Goal: Task Accomplishment & Management: Use online tool/utility

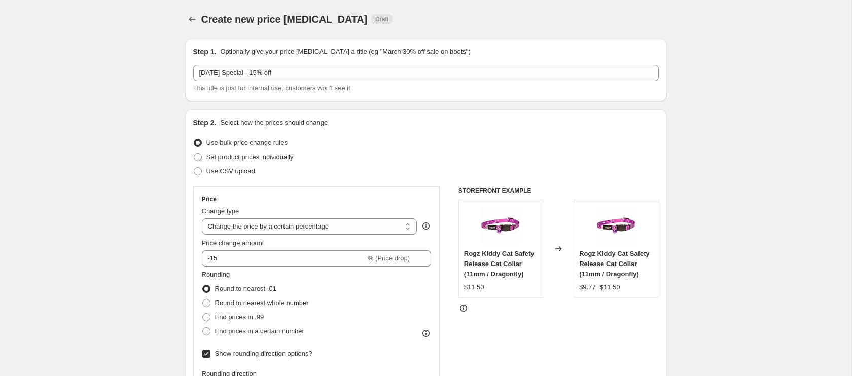
select select "percentage"
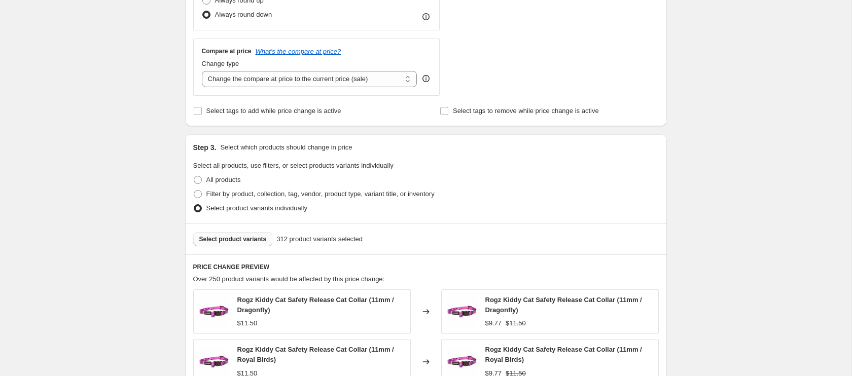
scroll to position [426, 0]
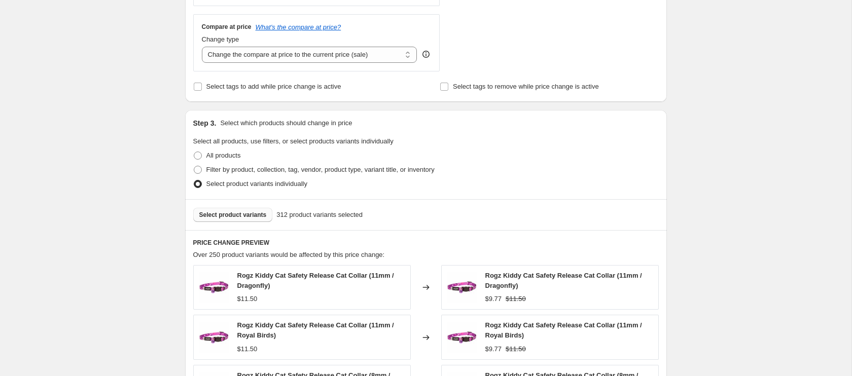
click at [241, 211] on span "Select product variants" at bounding box center [232, 215] width 67 height 8
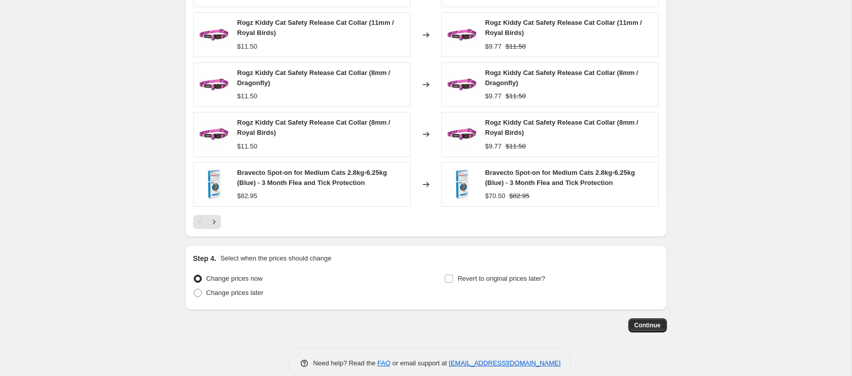
scroll to position [747, 0]
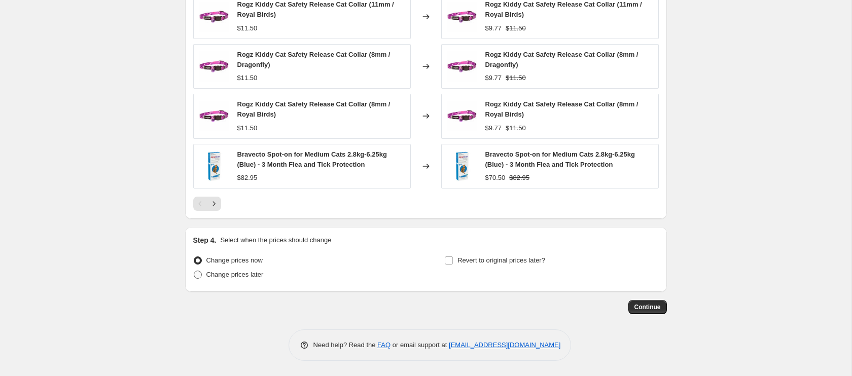
click at [198, 275] on span at bounding box center [198, 275] width 8 height 8
click at [194, 271] on input "Change prices later" at bounding box center [194, 271] width 1 height 1
radio input "true"
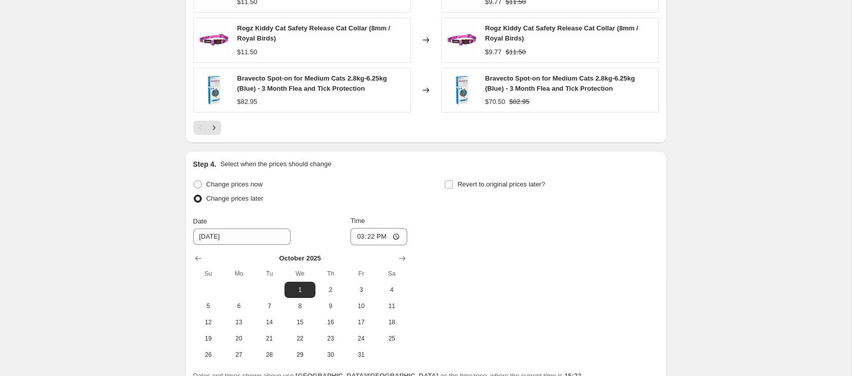
scroll to position [827, 0]
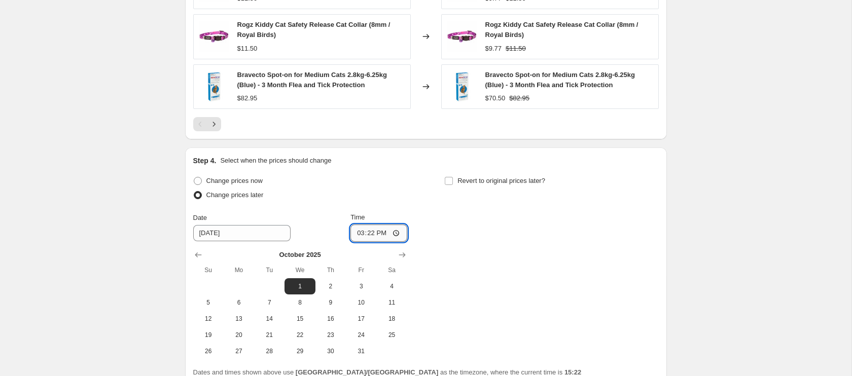
click at [357, 236] on input "15:22" at bounding box center [378, 233] width 57 height 17
type input "00:01"
click at [451, 181] on input "Revert to original prices later?" at bounding box center [449, 181] width 8 height 8
checkbox input "true"
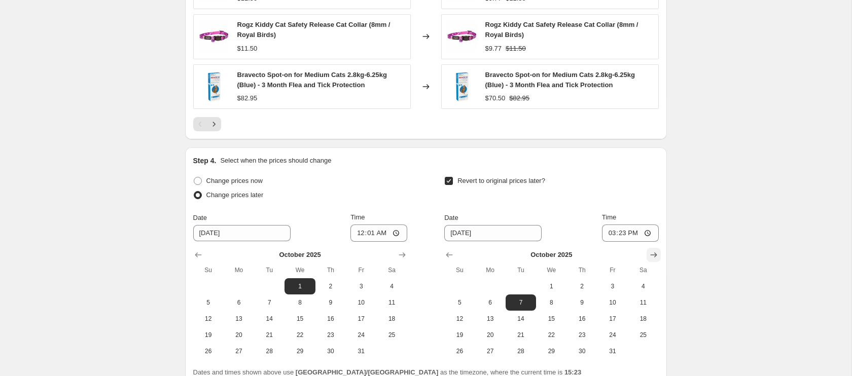
click at [655, 256] on icon "Show next month, November 2025" at bounding box center [653, 255] width 10 height 10
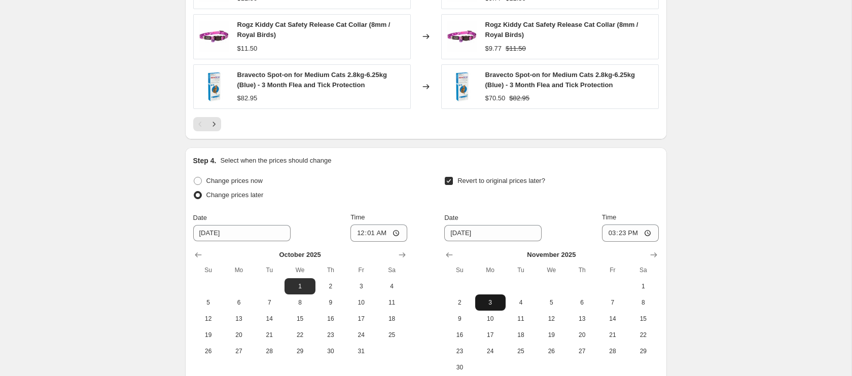
click at [459, 304] on span "2" at bounding box center [459, 303] width 22 height 8
type input "[DATE]"
click at [610, 236] on input "15:23" at bounding box center [630, 233] width 57 height 17
type input "23:59"
click at [611, 250] on div at bounding box center [551, 255] width 214 height 10
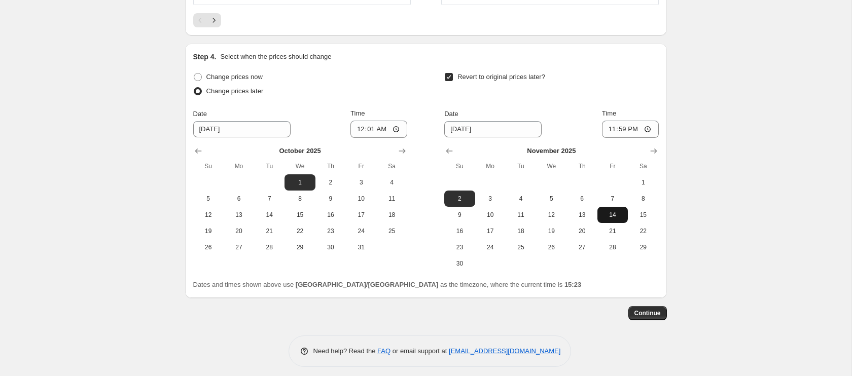
scroll to position [937, 0]
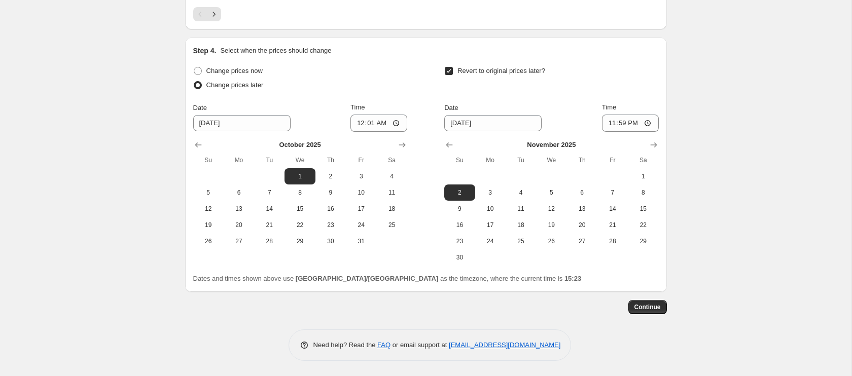
click at [653, 312] on button "Continue" at bounding box center [647, 307] width 39 height 14
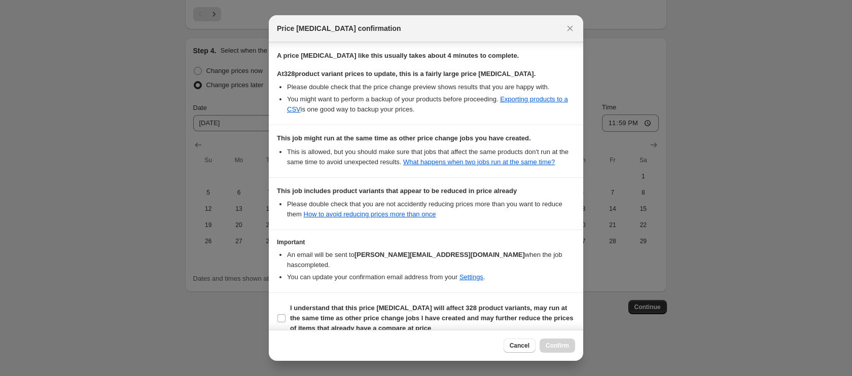
scroll to position [177, 0]
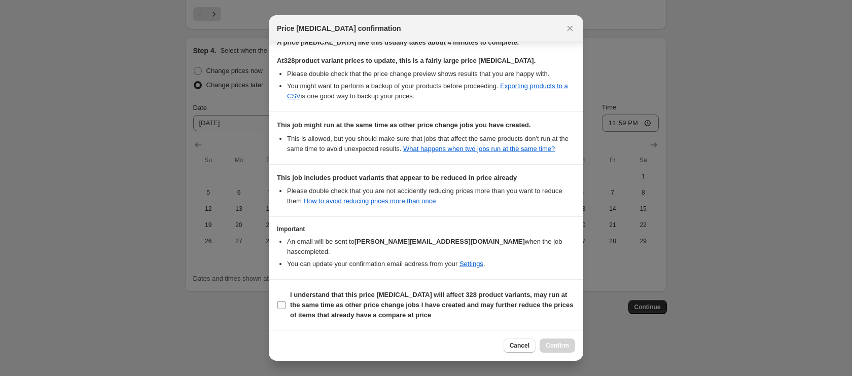
click at [281, 305] on input "I understand that this price [MEDICAL_DATA] will affect 328 product variants, m…" at bounding box center [281, 305] width 8 height 8
checkbox input "true"
click at [556, 346] on span "Confirm" at bounding box center [556, 346] width 23 height 8
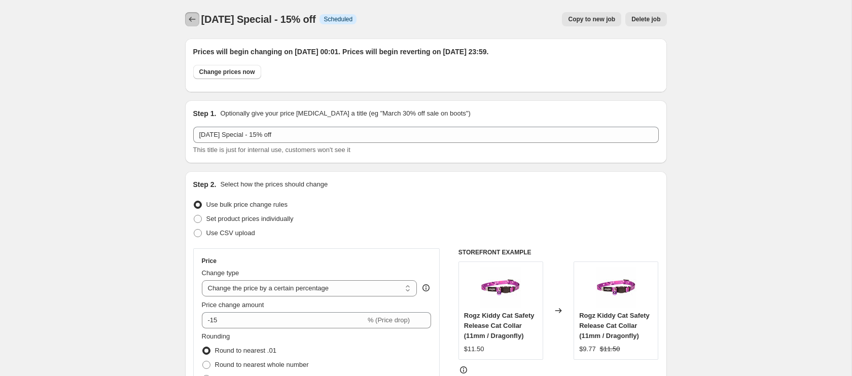
click at [196, 20] on icon "Price change jobs" at bounding box center [192, 19] width 10 height 10
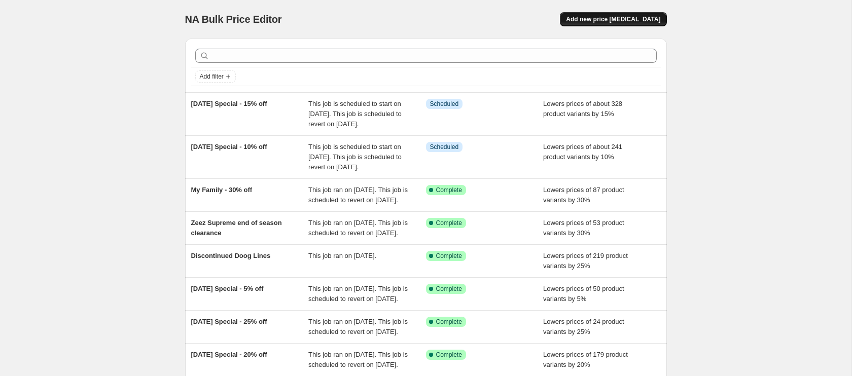
click at [631, 17] on span "Add new price [MEDICAL_DATA]" at bounding box center [613, 19] width 94 height 8
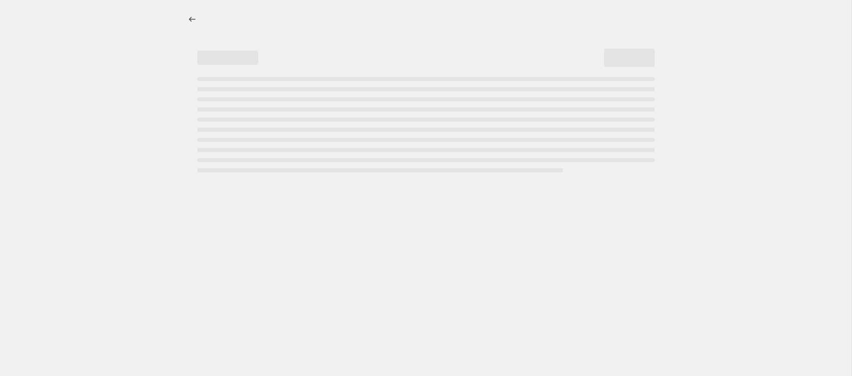
select select "percentage"
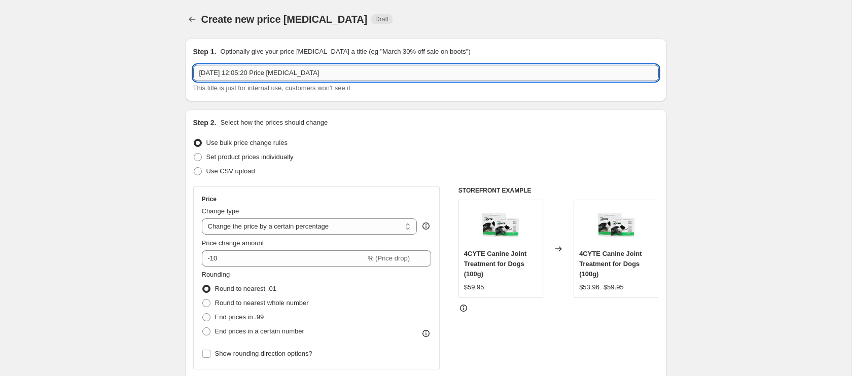
click at [237, 71] on input "[DATE] 12:05:20 Price [MEDICAL_DATA]" at bounding box center [425, 73] width 465 height 16
paste input "18734"
click at [223, 73] on input "18734" at bounding box center [425, 73] width 465 height 16
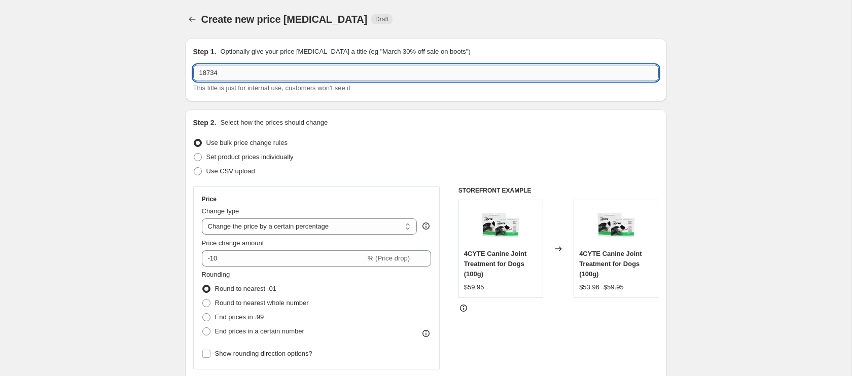
click at [223, 73] on input "18734" at bounding box center [425, 73] width 465 height 16
type input "[DATE] Special - 20% off"
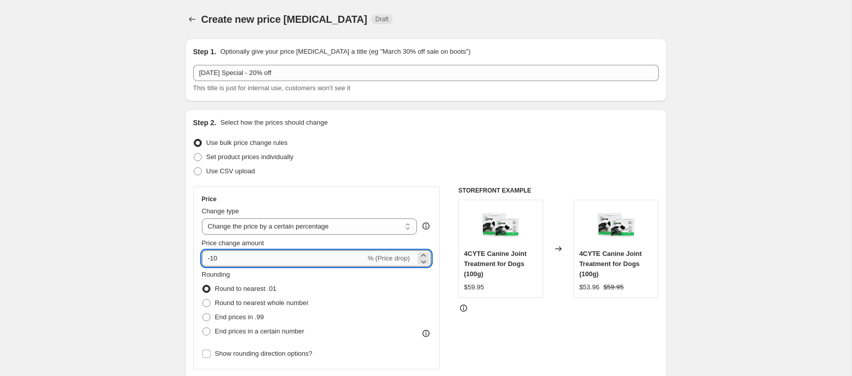
drag, startPoint x: 212, startPoint y: 257, endPoint x: 226, endPoint y: 259, distance: 13.8
click at [225, 260] on input "-10" at bounding box center [284, 258] width 164 height 16
type input "-20"
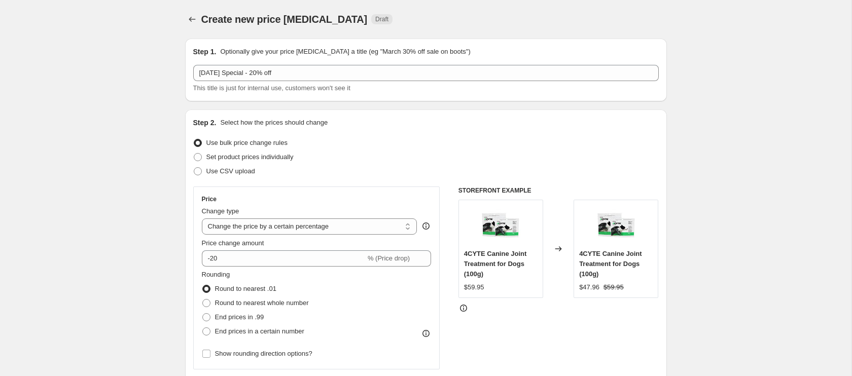
click at [289, 282] on div "Round to nearest .01" at bounding box center [255, 289] width 107 height 14
click at [206, 355] on input "Show rounding direction options?" at bounding box center [206, 354] width 8 height 8
checkbox input "true"
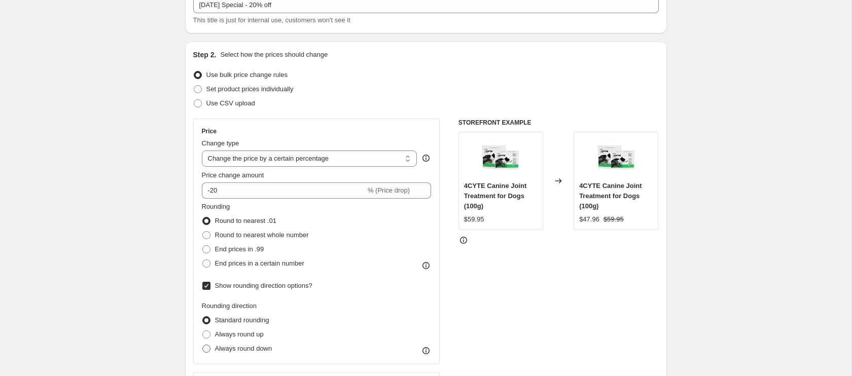
scroll to position [70, 0]
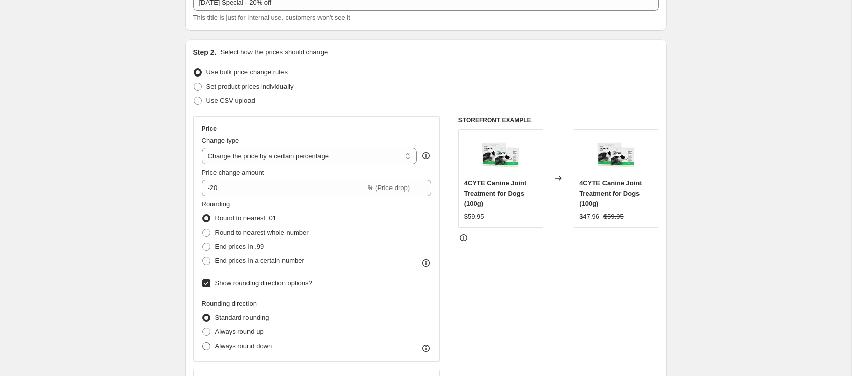
click at [207, 345] on span at bounding box center [206, 346] width 8 height 8
click at [203, 343] on input "Always round down" at bounding box center [202, 342] width 1 height 1
radio input "true"
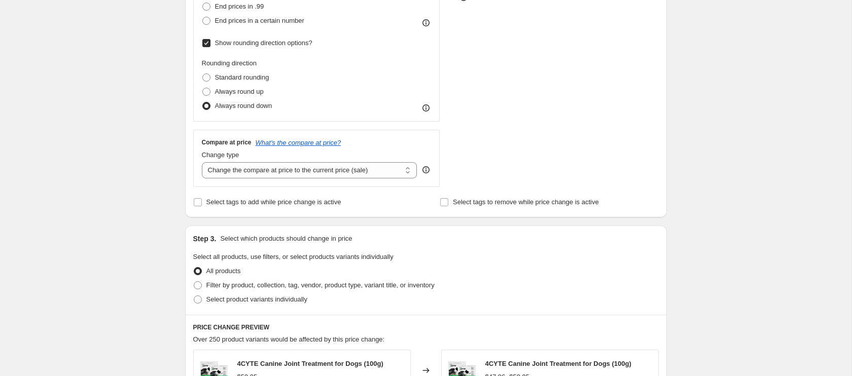
scroll to position [311, 0]
click at [200, 300] on span at bounding box center [198, 299] width 8 height 8
click at [194, 296] on input "Select product variants individually" at bounding box center [194, 295] width 1 height 1
radio input "true"
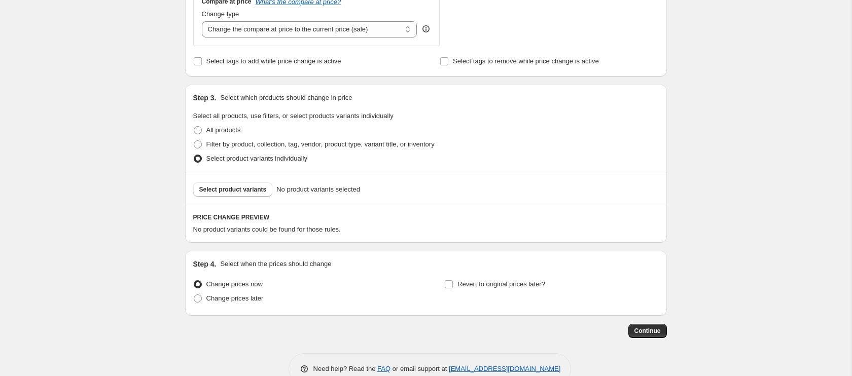
scroll to position [453, 0]
click at [246, 190] on span "Select product variants" at bounding box center [232, 188] width 67 height 8
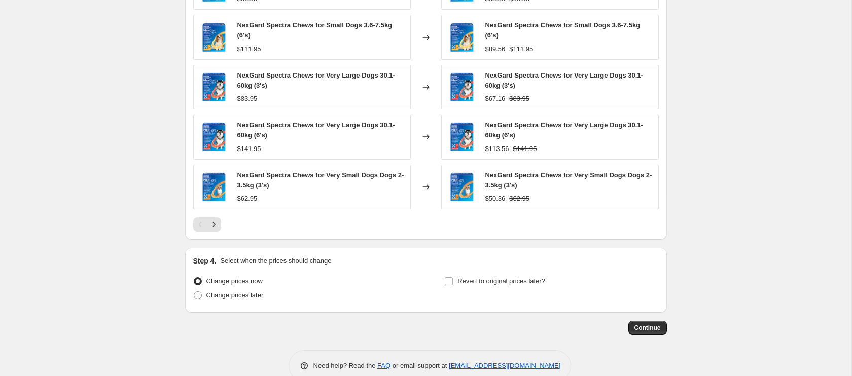
scroll to position [747, 0]
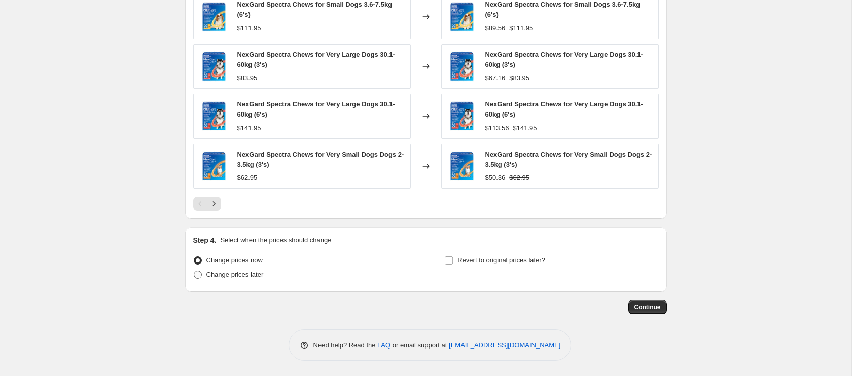
click at [200, 275] on span at bounding box center [198, 275] width 8 height 8
click at [194, 271] on input "Change prices later" at bounding box center [194, 271] width 1 height 1
radio input "true"
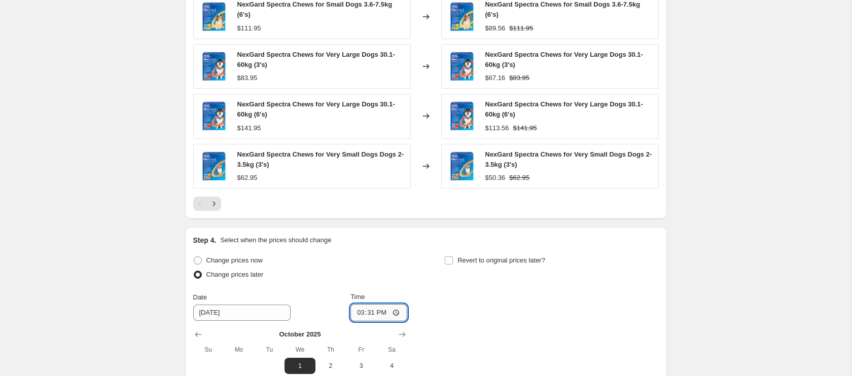
click at [359, 318] on input "15:31" at bounding box center [378, 312] width 57 height 17
type input "00:01"
click at [452, 261] on input "Revert to original prices later?" at bounding box center [449, 260] width 8 height 8
checkbox input "true"
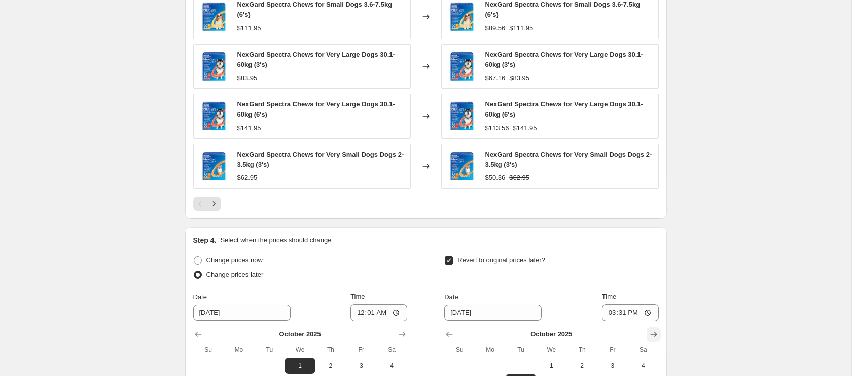
click at [655, 338] on icon "Show next month, November 2025" at bounding box center [653, 334] width 10 height 10
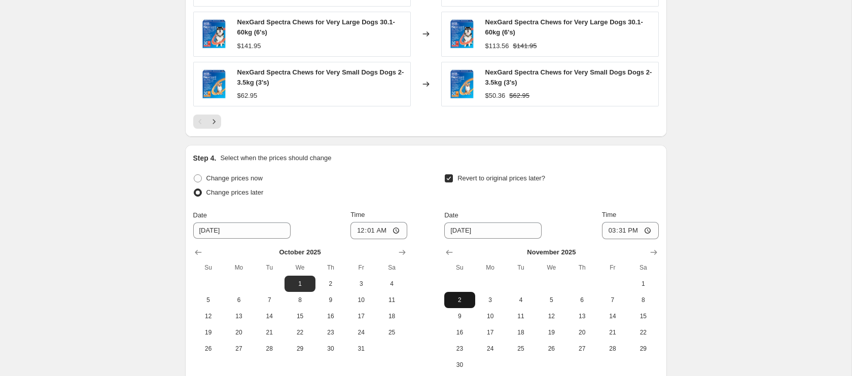
scroll to position [833, 0]
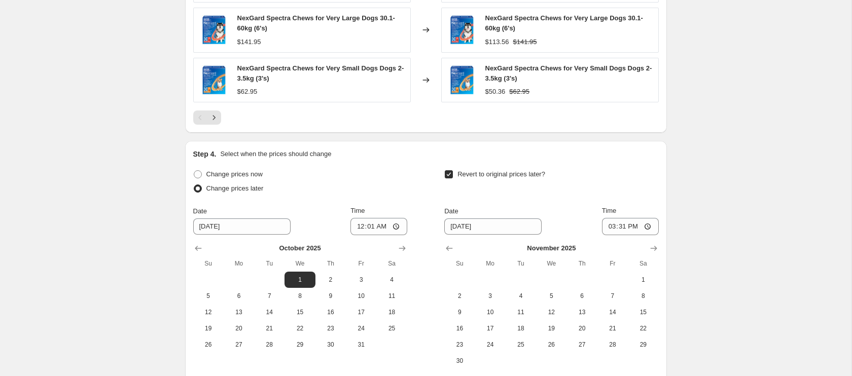
drag, startPoint x: 462, startPoint y: 297, endPoint x: 474, endPoint y: 288, distance: 14.6
click at [462, 297] on span "2" at bounding box center [459, 296] width 22 height 8
type input "[DATE]"
click at [611, 229] on input "15:31" at bounding box center [630, 226] width 57 height 17
type input "23:59"
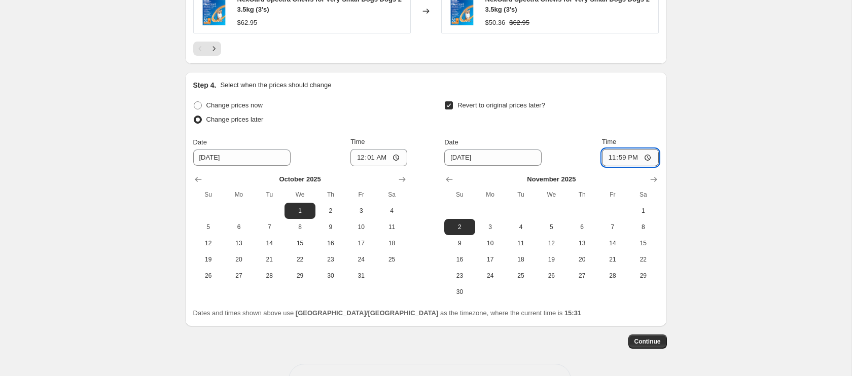
scroll to position [937, 0]
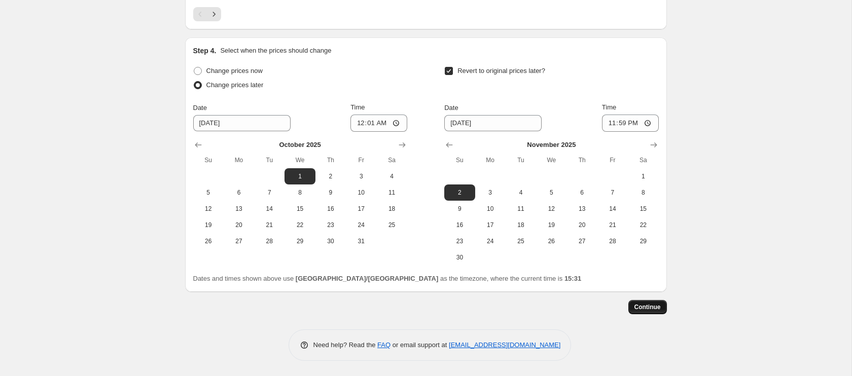
click at [658, 308] on span "Continue" at bounding box center [647, 307] width 26 height 8
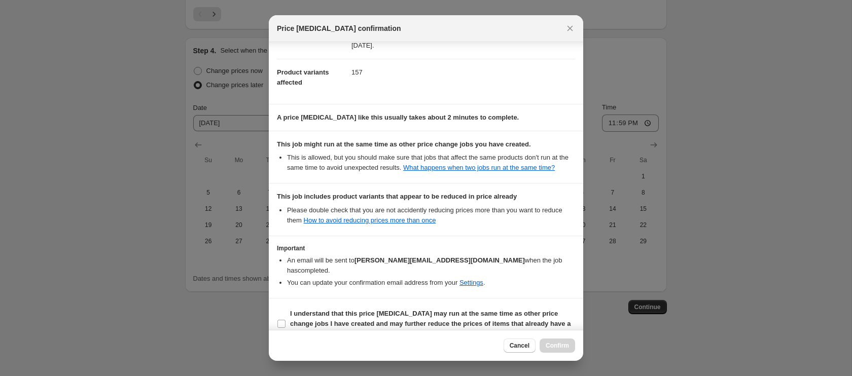
scroll to position [121, 0]
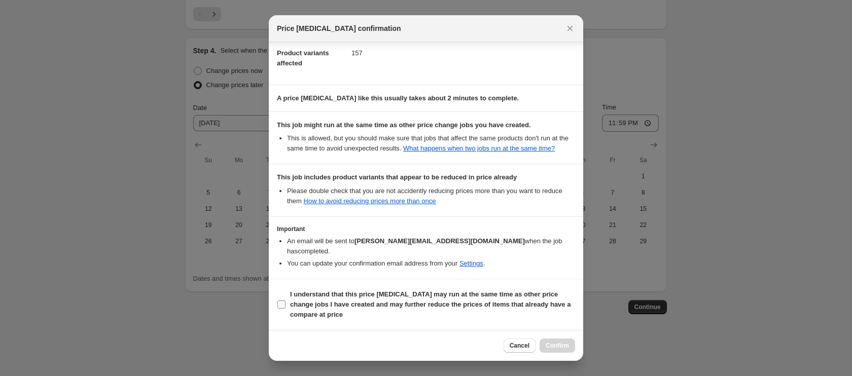
click at [281, 303] on input "I understand that this price [MEDICAL_DATA] may run at the same time as other p…" at bounding box center [281, 305] width 8 height 8
checkbox input "true"
click at [553, 346] on span "Confirm" at bounding box center [556, 346] width 23 height 8
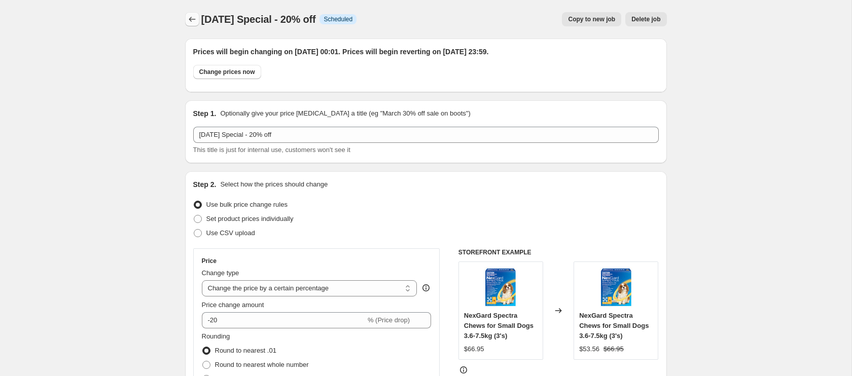
click at [191, 21] on icon "Price change jobs" at bounding box center [192, 19] width 10 height 10
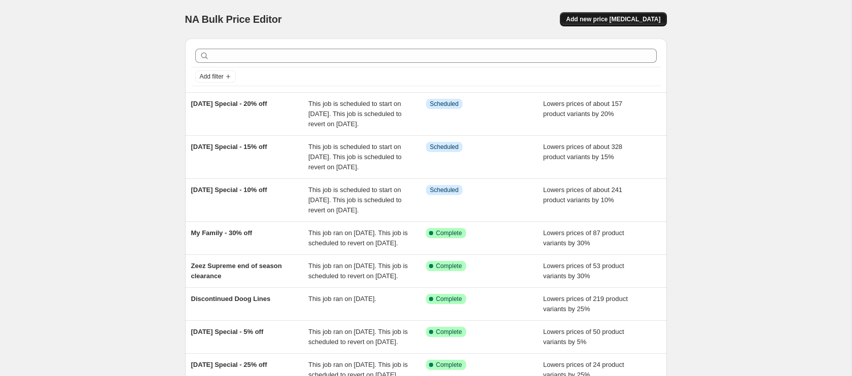
click at [626, 19] on span "Add new price [MEDICAL_DATA]" at bounding box center [613, 19] width 94 height 8
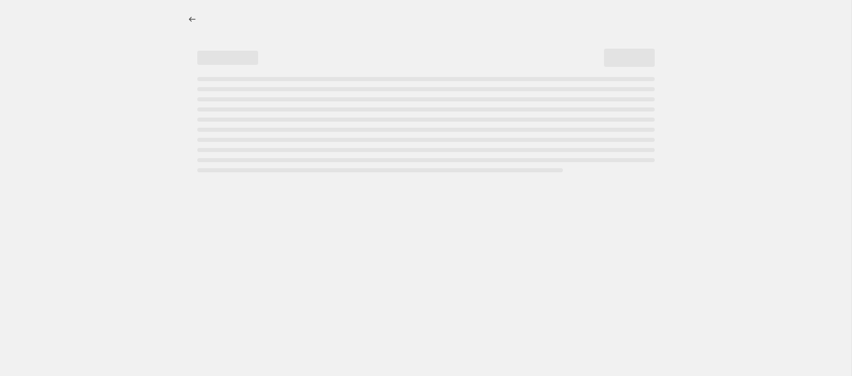
select select "percentage"
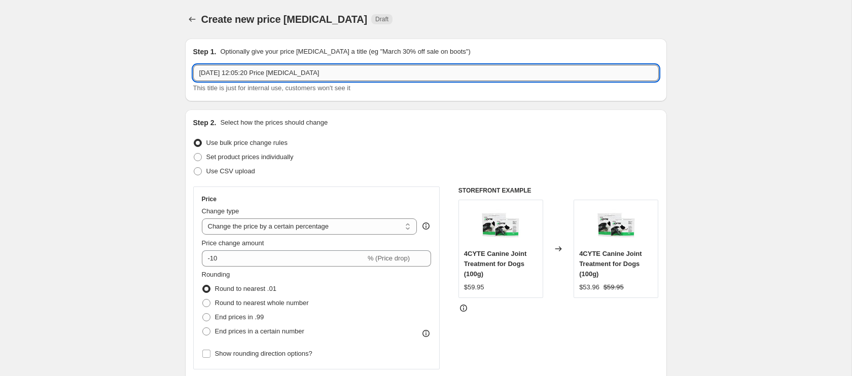
click at [284, 75] on input "[DATE] 12:05:20 Price [MEDICAL_DATA]" at bounding box center [425, 73] width 465 height 16
type input "[DATE] Special- 30% off"
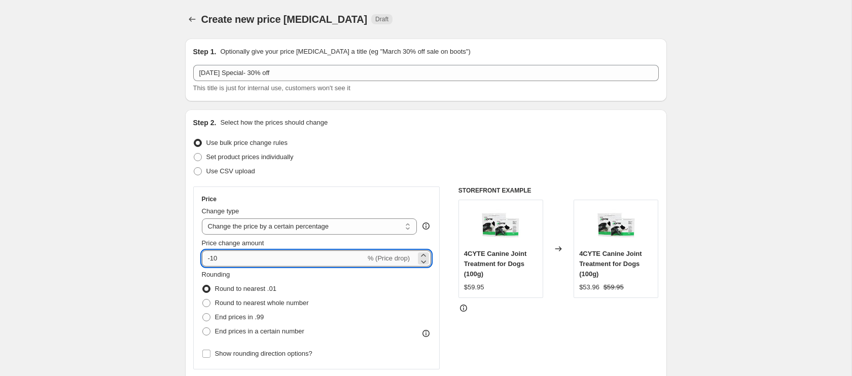
click at [225, 258] on input "-10" at bounding box center [284, 258] width 164 height 16
drag, startPoint x: 210, startPoint y: 260, endPoint x: 222, endPoint y: 260, distance: 11.2
click at [222, 260] on input "-10" at bounding box center [284, 258] width 164 height 16
type input "-30"
click at [249, 273] on fieldset "Rounding Round to nearest .01 Round to nearest whole number End prices in .99 E…" at bounding box center [255, 304] width 107 height 69
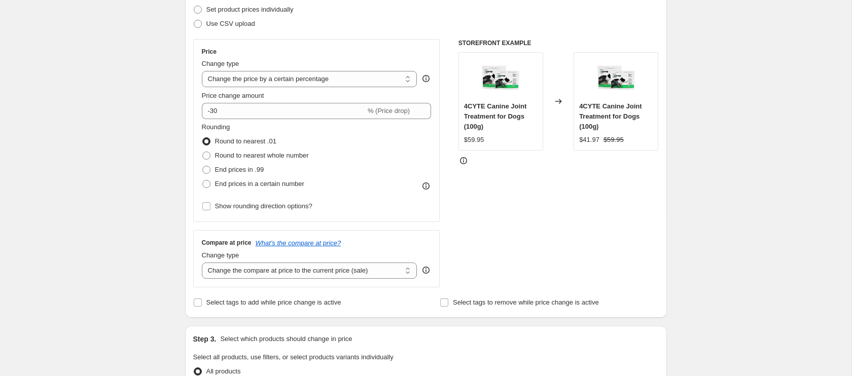
scroll to position [149, 0]
click at [209, 206] on input "Show rounding direction options?" at bounding box center [206, 205] width 8 height 8
checkbox input "true"
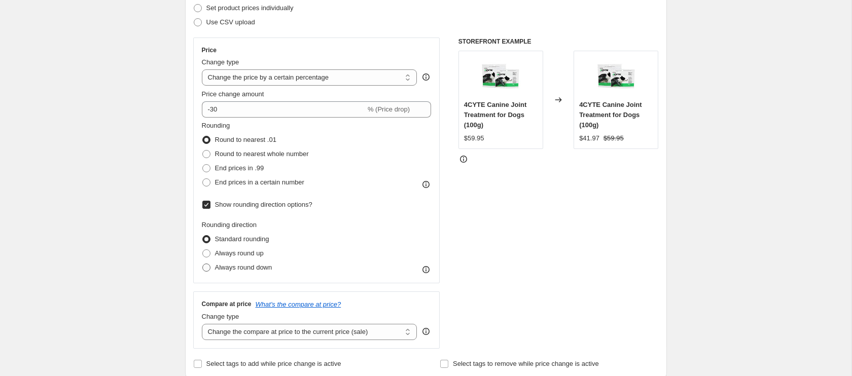
click at [208, 270] on span at bounding box center [206, 268] width 8 height 8
click at [203, 264] on input "Always round down" at bounding box center [202, 264] width 1 height 1
radio input "true"
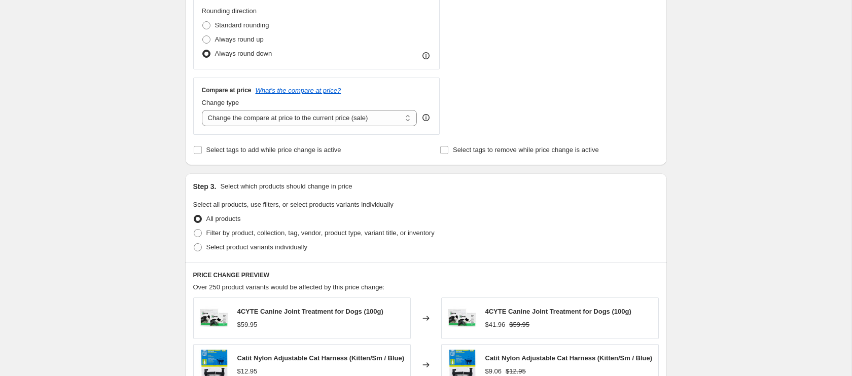
scroll to position [364, 0]
click at [197, 245] on span at bounding box center [198, 246] width 8 height 8
click at [194, 243] on input "Select product variants individually" at bounding box center [194, 242] width 1 height 1
radio input "true"
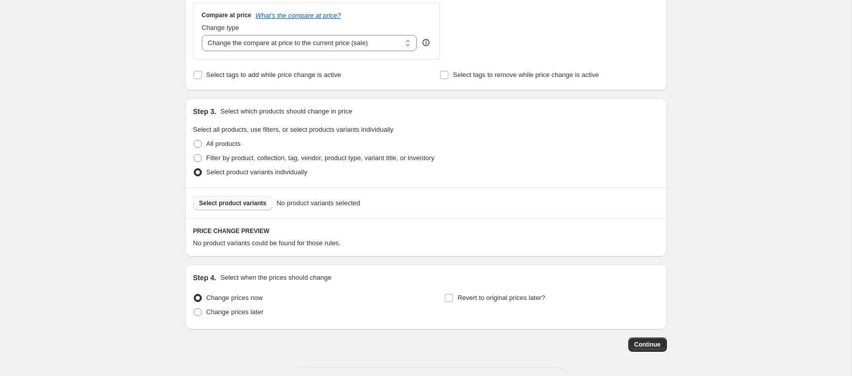
scroll to position [445, 0]
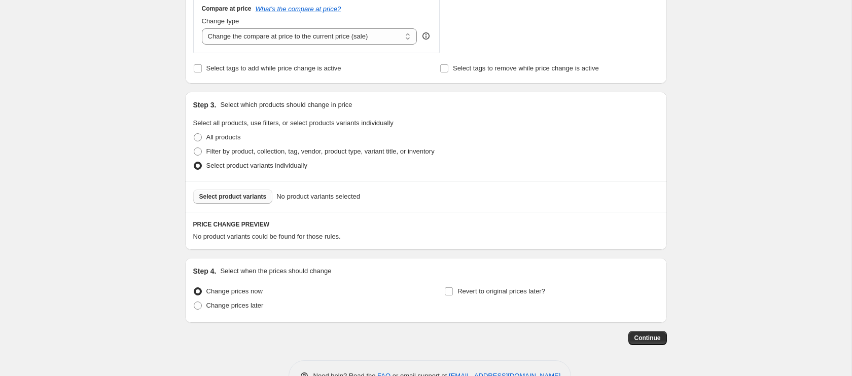
click at [217, 195] on span "Select product variants" at bounding box center [232, 197] width 67 height 8
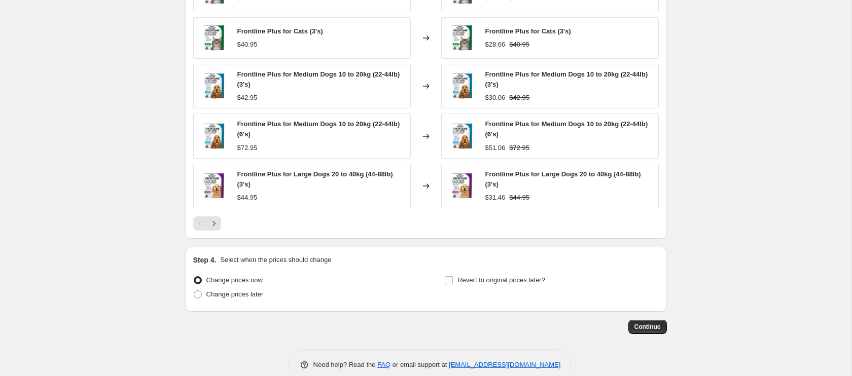
scroll to position [741, 0]
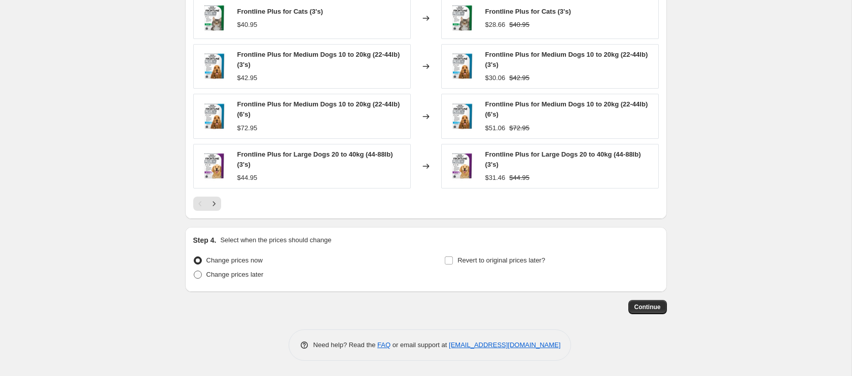
click at [200, 274] on span at bounding box center [198, 275] width 8 height 8
click at [194, 271] on input "Change prices later" at bounding box center [194, 271] width 1 height 1
radio input "true"
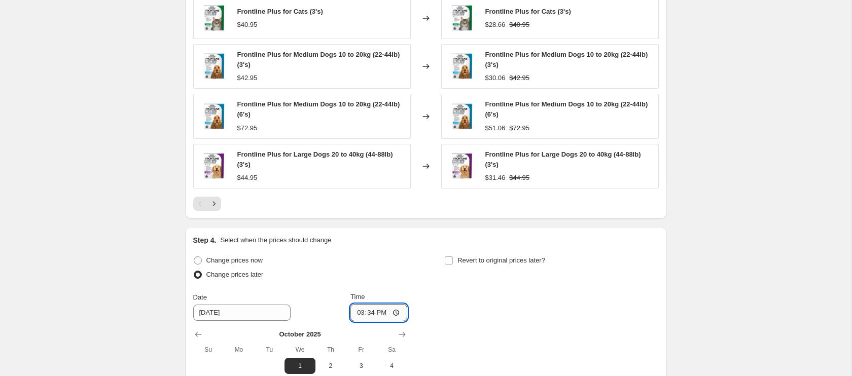
click at [356, 315] on input "15:34" at bounding box center [378, 312] width 57 height 17
type input "00:01"
click at [449, 262] on input "Revert to original prices later?" at bounding box center [449, 260] width 8 height 8
checkbox input "true"
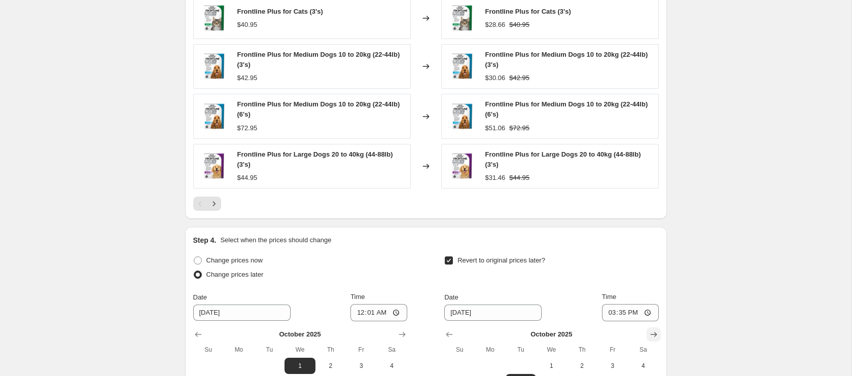
click at [652, 330] on icon "Show next month, November 2025" at bounding box center [653, 334] width 10 height 10
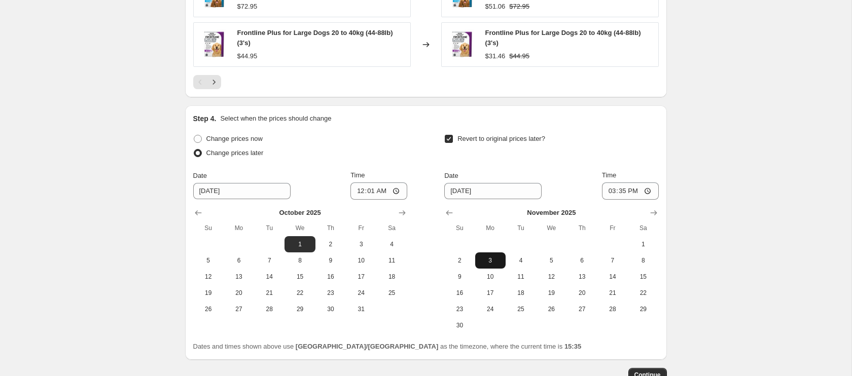
scroll to position [869, 0]
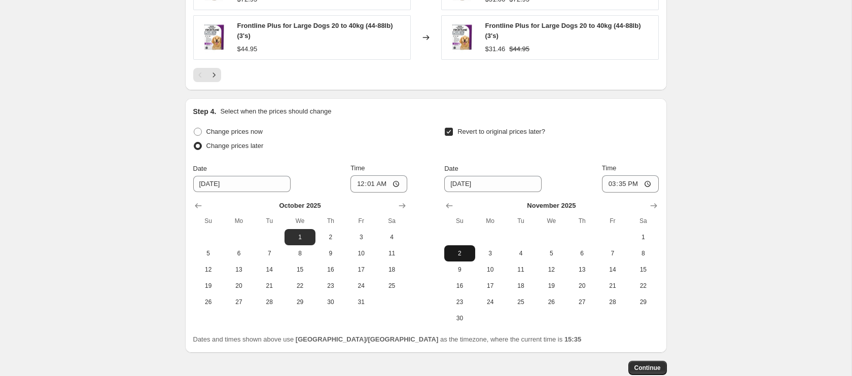
click at [462, 252] on span "2" at bounding box center [459, 253] width 22 height 8
type input "[DATE]"
click at [610, 188] on input "15:35" at bounding box center [630, 183] width 57 height 17
type input "23:59"
click at [647, 374] on button "Continue" at bounding box center [647, 368] width 39 height 14
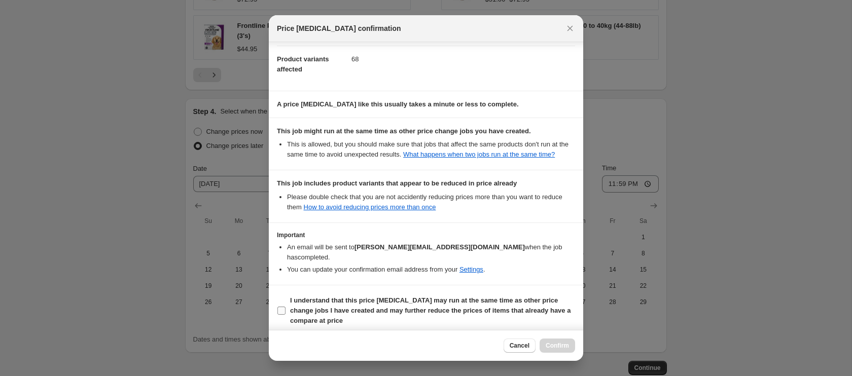
scroll to position [119, 0]
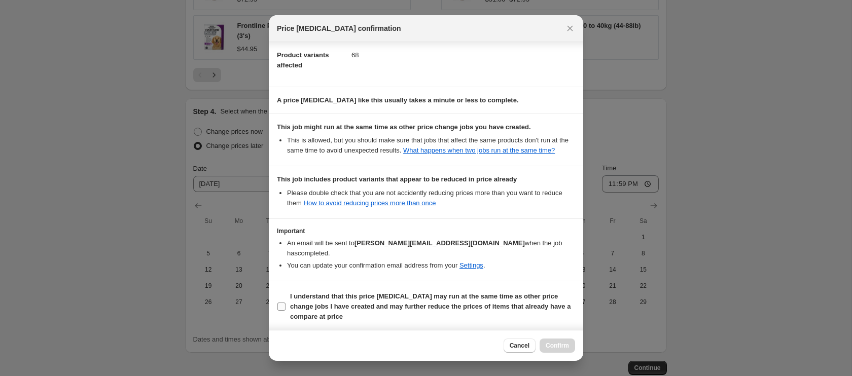
click at [281, 306] on input "I understand that this price [MEDICAL_DATA] may run at the same time as other p…" at bounding box center [281, 307] width 8 height 8
checkbox input "true"
click at [554, 347] on span "Confirm" at bounding box center [556, 346] width 23 height 8
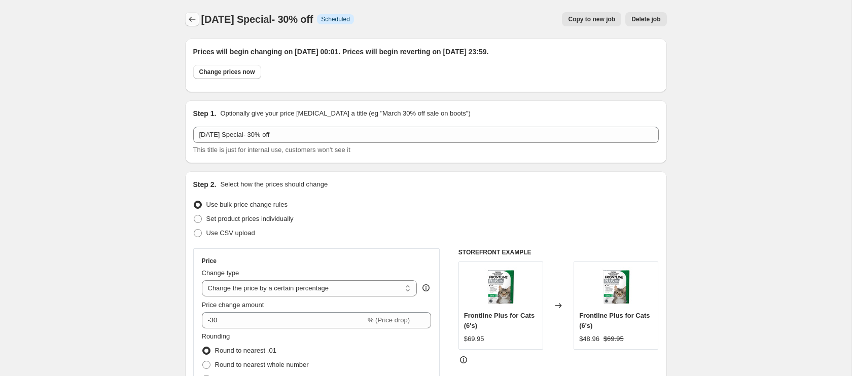
click at [192, 21] on icon "Price change jobs" at bounding box center [192, 19] width 10 height 10
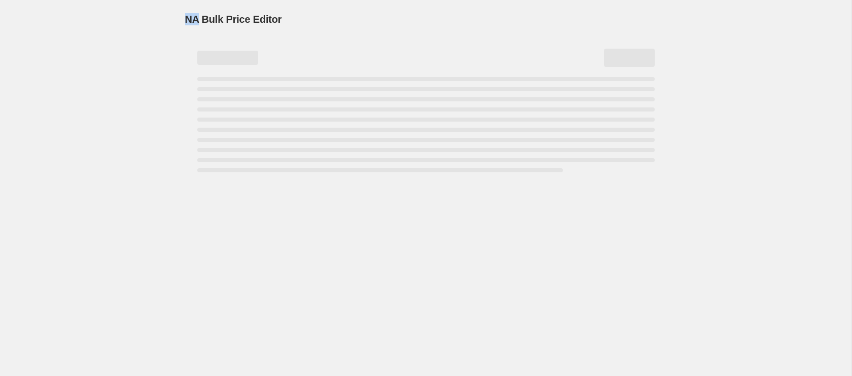
click at [192, 21] on span "NA Bulk Price Editor" at bounding box center [233, 19] width 97 height 11
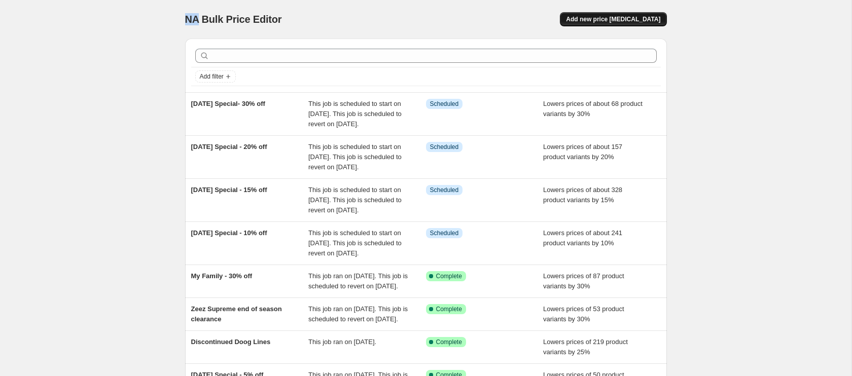
click at [641, 21] on span "Add new price [MEDICAL_DATA]" at bounding box center [613, 19] width 94 height 8
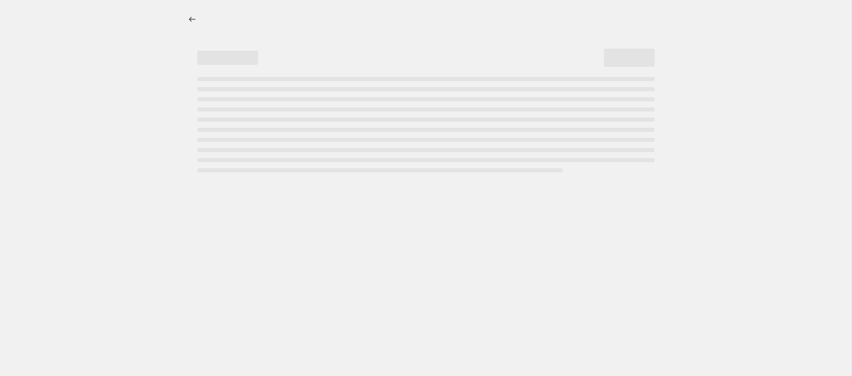
select select "percentage"
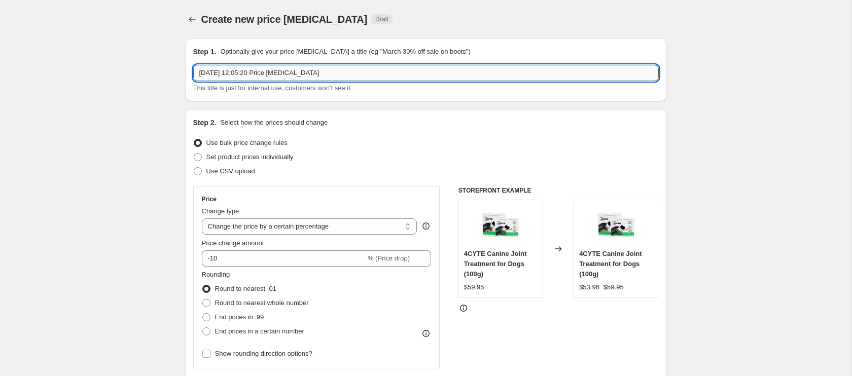
click at [237, 73] on input "[DATE] 12:05:20 Price [MEDICAL_DATA]" at bounding box center [425, 73] width 465 height 16
type input "[DATE] Special - 35% off"
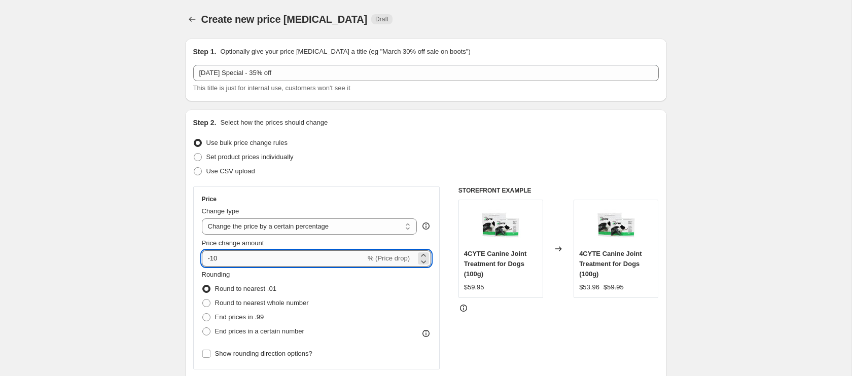
drag, startPoint x: 211, startPoint y: 258, endPoint x: 240, endPoint y: 257, distance: 28.4
click at [240, 257] on input "-10" at bounding box center [284, 258] width 164 height 16
type input "-35"
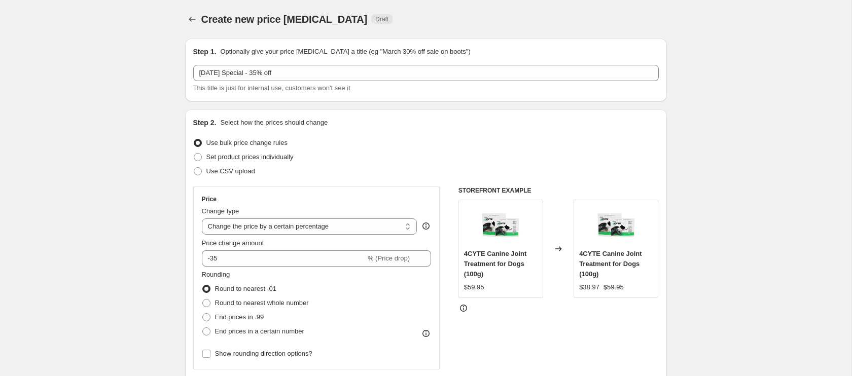
click at [300, 294] on div "Round to nearest .01" at bounding box center [255, 289] width 107 height 14
click at [207, 354] on input "Show rounding direction options?" at bounding box center [206, 354] width 8 height 8
checkbox input "true"
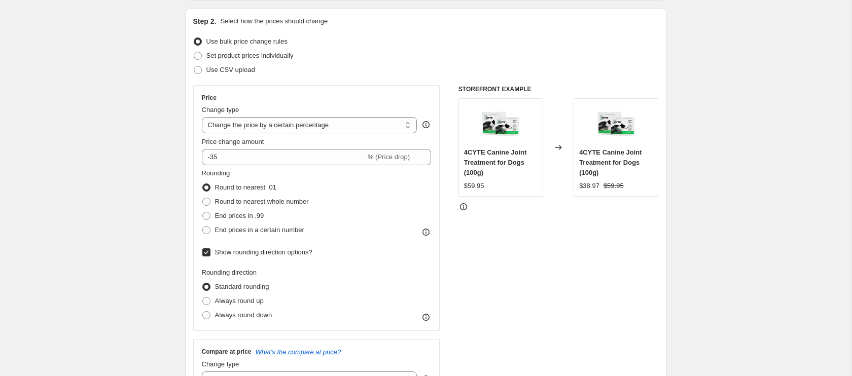
scroll to position [106, 0]
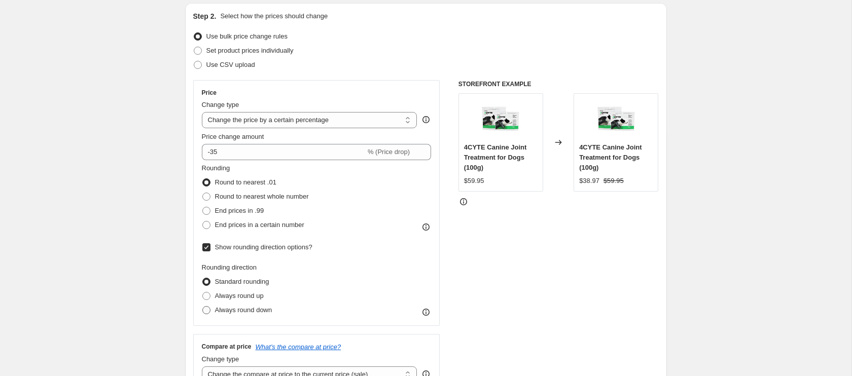
click at [206, 311] on span at bounding box center [206, 310] width 8 height 8
click at [203, 307] on input "Always round down" at bounding box center [202, 306] width 1 height 1
radio input "true"
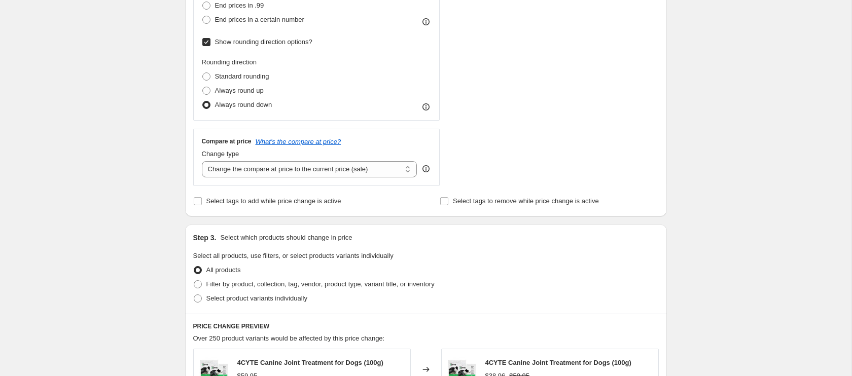
scroll to position [313, 0]
click at [198, 299] on span at bounding box center [198, 297] width 8 height 8
click at [194, 294] on input "Select product variants individually" at bounding box center [194, 293] width 1 height 1
radio input "true"
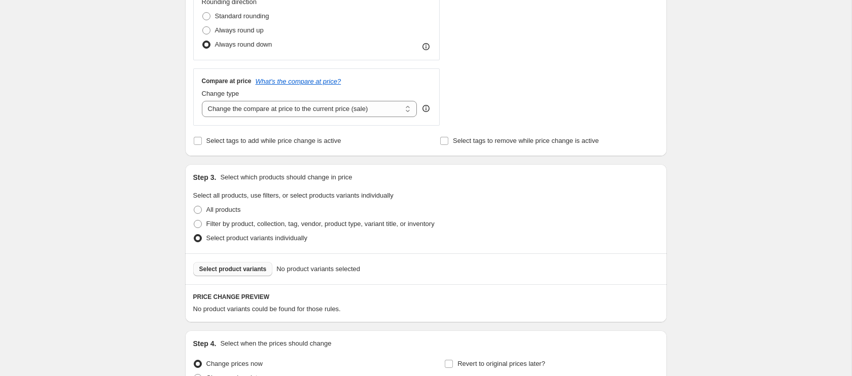
scroll to position [375, 0]
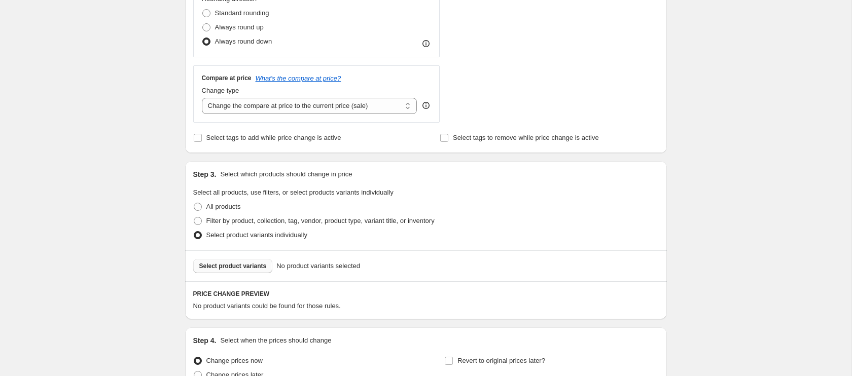
click at [240, 268] on span "Select product variants" at bounding box center [232, 266] width 67 height 8
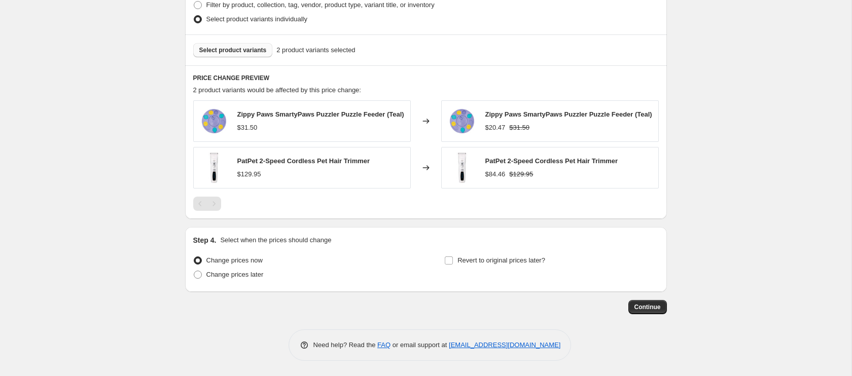
scroll to position [594, 0]
click at [198, 275] on span at bounding box center [198, 275] width 8 height 8
click at [194, 271] on input "Change prices later" at bounding box center [194, 271] width 1 height 1
radio input "true"
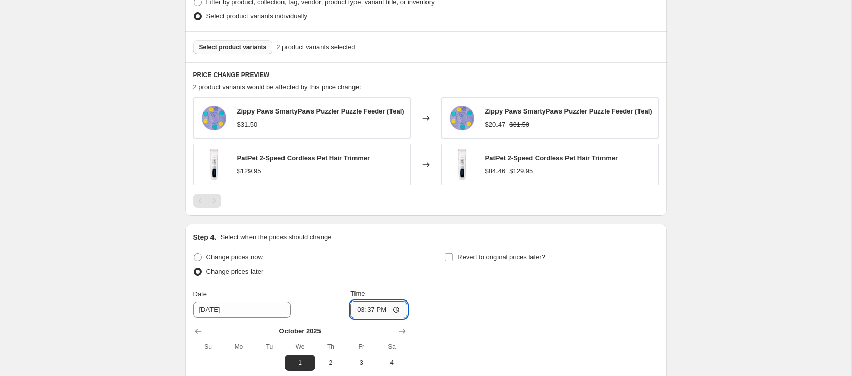
click at [359, 314] on input "15:37" at bounding box center [378, 309] width 57 height 17
type input "00:01"
click at [448, 261] on input "Revert to original prices later?" at bounding box center [449, 257] width 8 height 8
checkbox input "true"
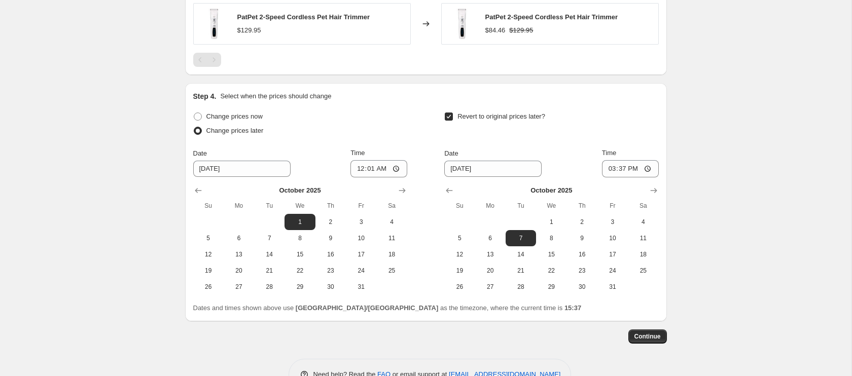
scroll to position [743, 0]
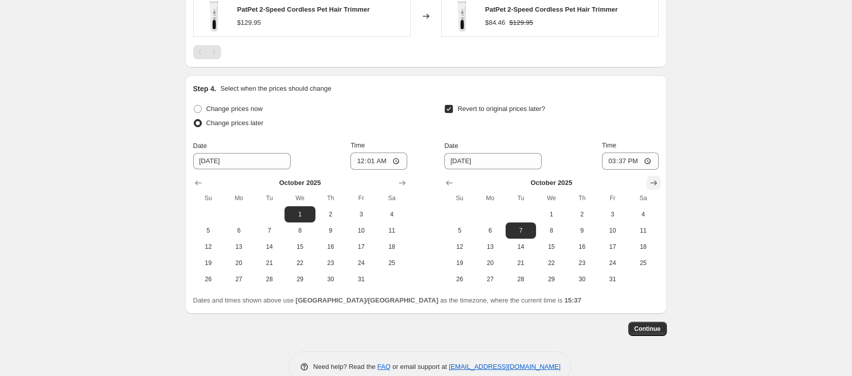
click at [653, 186] on icon "Show next month, November 2025" at bounding box center [653, 183] width 10 height 10
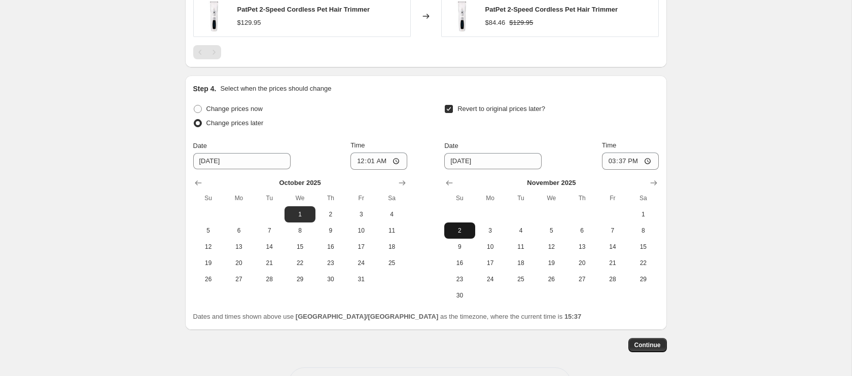
click at [461, 235] on span "2" at bounding box center [459, 231] width 22 height 8
type input "[DATE]"
click at [611, 167] on input "15:37" at bounding box center [630, 161] width 57 height 17
type input "23:59"
click at [640, 352] on button "Continue" at bounding box center [647, 345] width 39 height 14
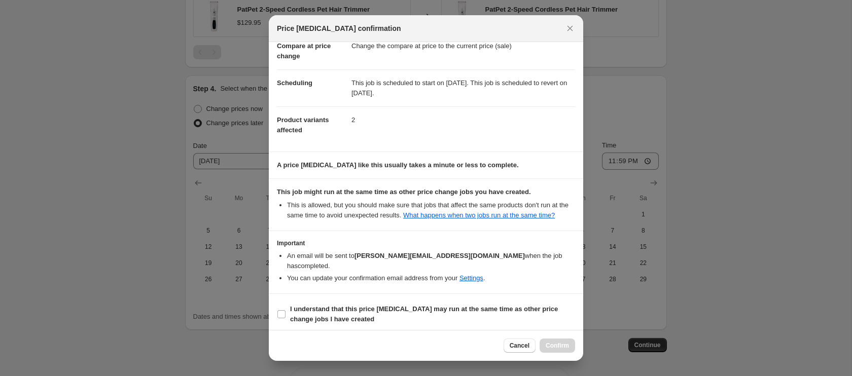
scroll to position [59, 0]
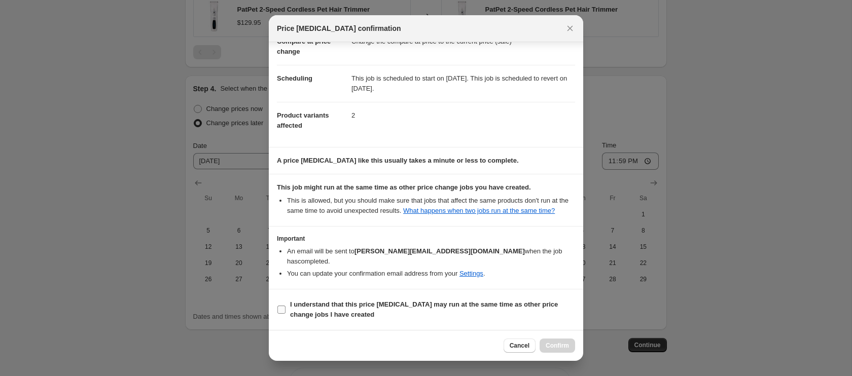
click at [283, 308] on input "I understand that this price [MEDICAL_DATA] may run at the same time as other p…" at bounding box center [281, 310] width 8 height 8
checkbox input "true"
click at [556, 346] on span "Confirm" at bounding box center [556, 346] width 23 height 8
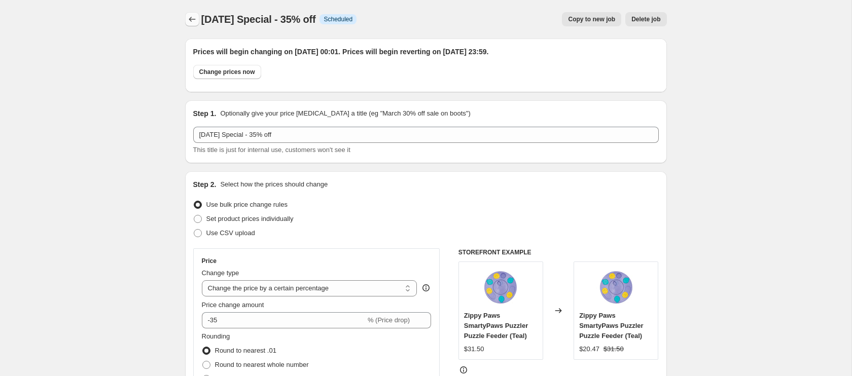
click at [192, 16] on icon "Price change jobs" at bounding box center [192, 19] width 10 height 10
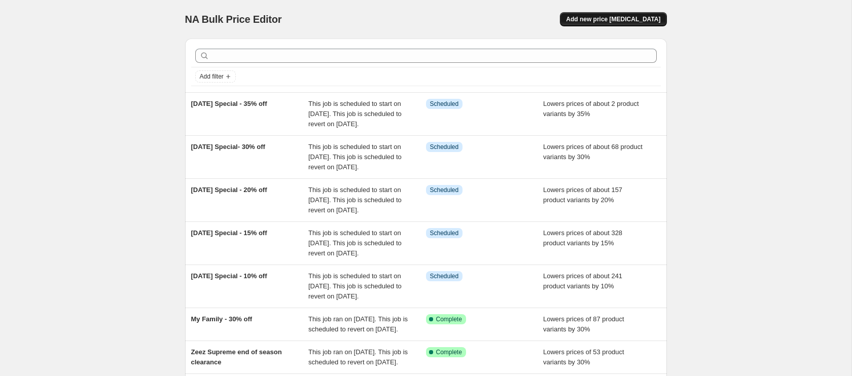
click at [606, 20] on span "Add new price [MEDICAL_DATA]" at bounding box center [613, 19] width 94 height 8
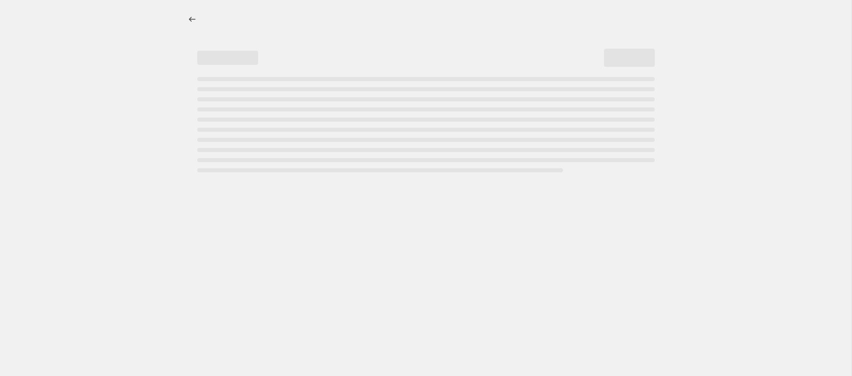
select select "percentage"
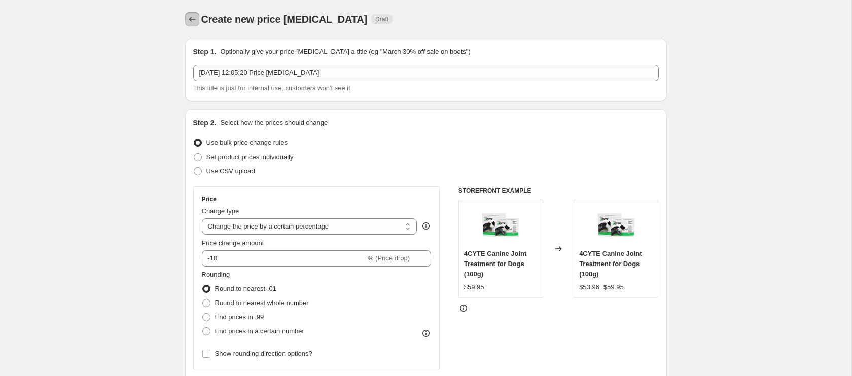
click at [193, 18] on icon "Price change jobs" at bounding box center [192, 19] width 10 height 10
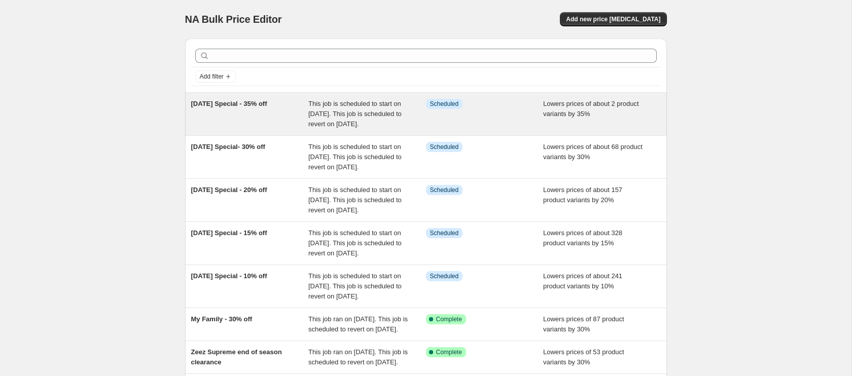
click at [231, 101] on span "[DATE] Special - 35% off" at bounding box center [229, 104] width 76 height 8
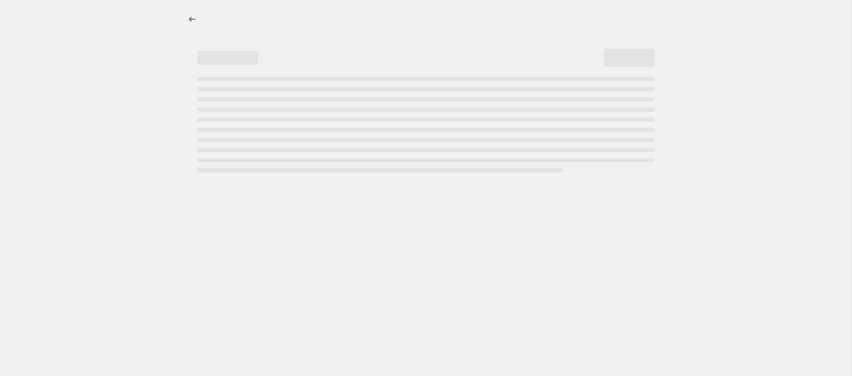
select select "percentage"
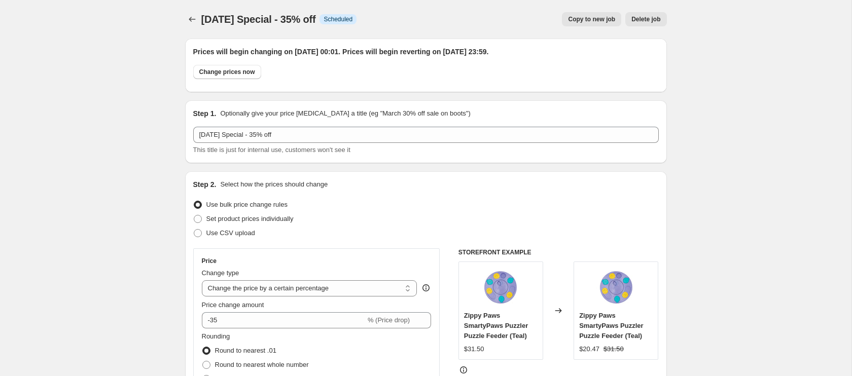
click at [262, 18] on span "[DATE] Special - 35% off" at bounding box center [258, 19] width 115 height 11
copy span "[DATE] Special - 35% off"
click at [188, 19] on icon "Price change jobs" at bounding box center [192, 19] width 10 height 10
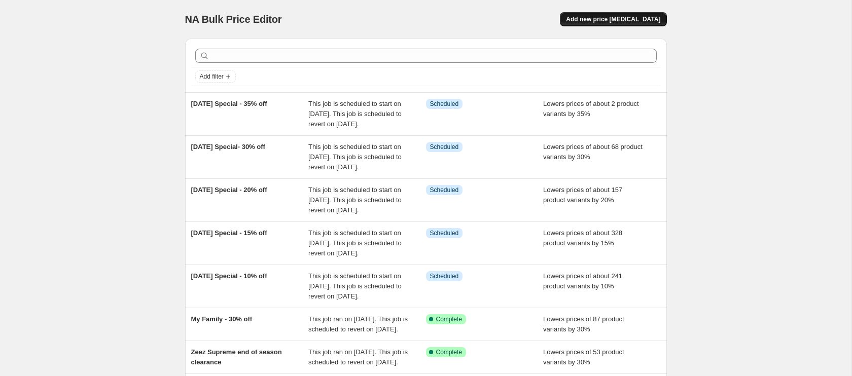
click at [607, 17] on span "Add new price [MEDICAL_DATA]" at bounding box center [613, 19] width 94 height 8
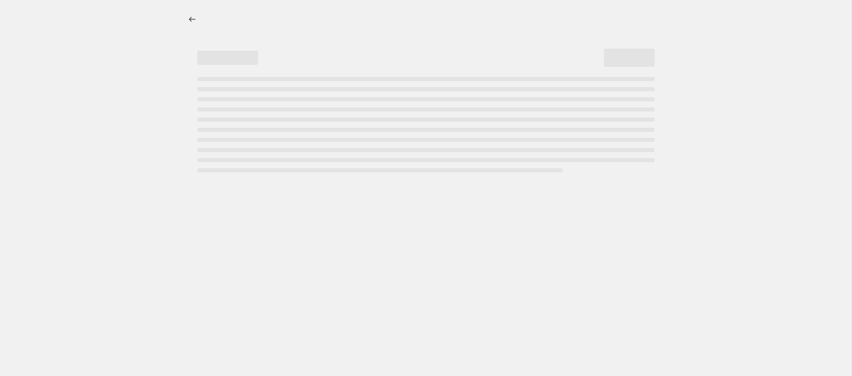
select select "percentage"
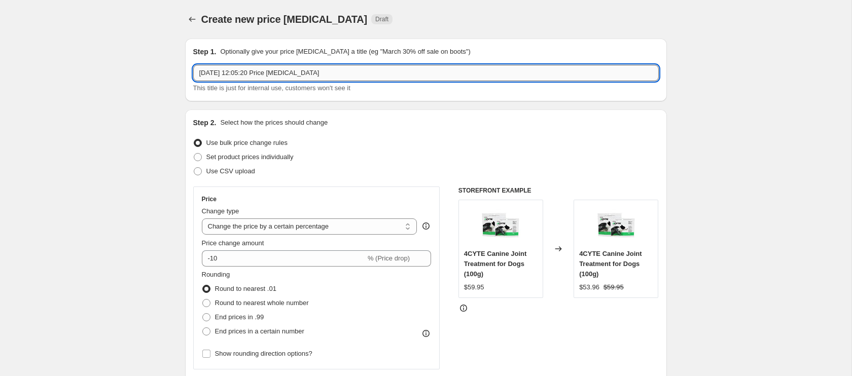
click at [247, 75] on input "[DATE] 12:05:20 Price [MEDICAL_DATA]" at bounding box center [425, 73] width 465 height 16
paste input "[DATE] Special - 35% off"
click at [278, 73] on input "[DATE] Special - 35% off" at bounding box center [425, 73] width 465 height 16
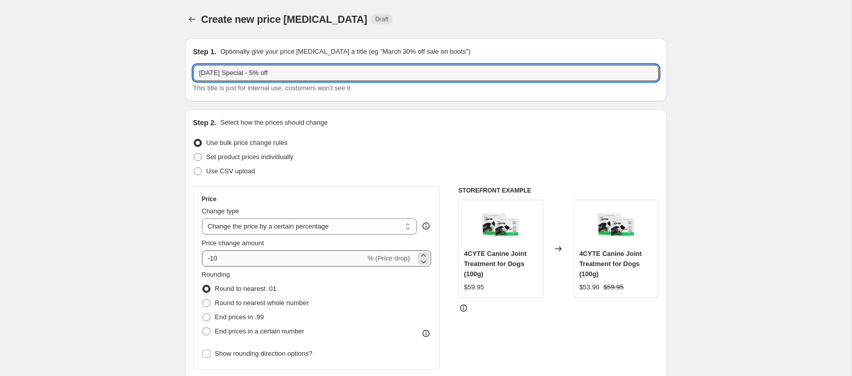
type input "[DATE] Special - 5% off"
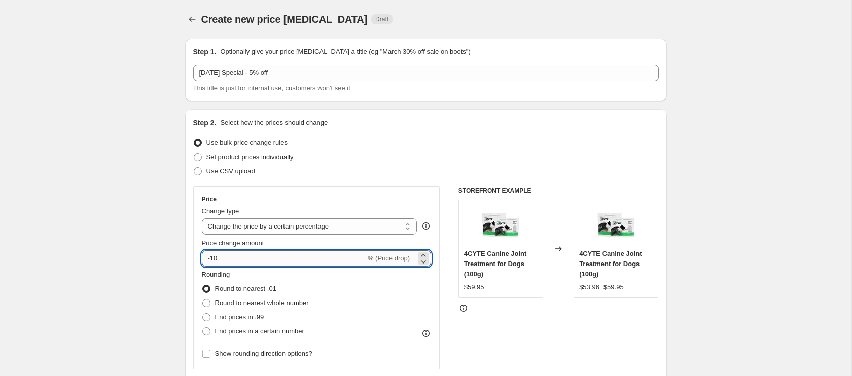
click at [235, 260] on input "-10" at bounding box center [284, 258] width 164 height 16
type input "-1"
type input "-5"
click at [309, 296] on label "Round to nearest whole number" at bounding box center [255, 303] width 107 height 14
click at [203, 299] on input "Round to nearest whole number" at bounding box center [202, 299] width 1 height 1
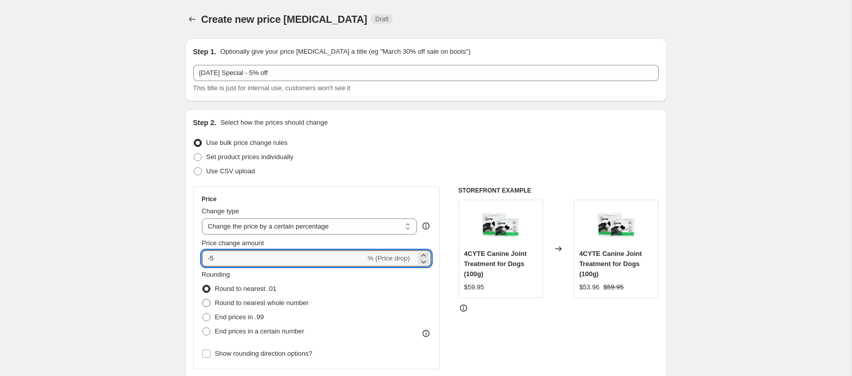
radio input "true"
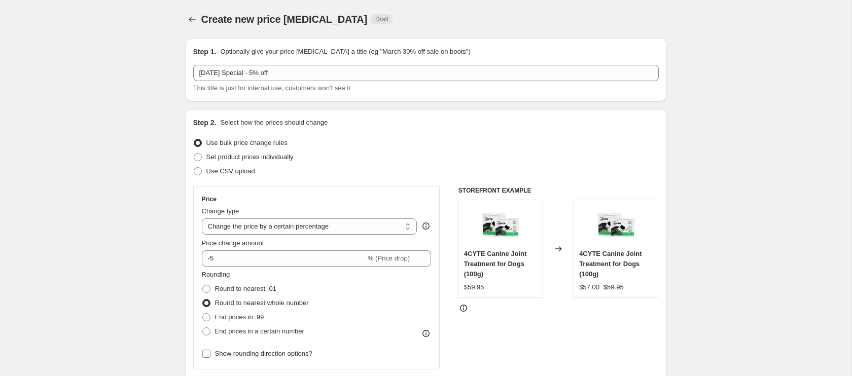
click at [205, 354] on input "Show rounding direction options?" at bounding box center [206, 354] width 8 height 8
checkbox input "true"
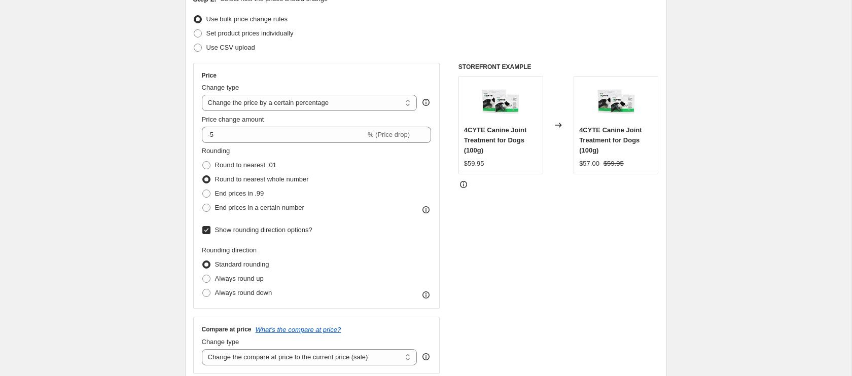
scroll to position [125, 0]
drag, startPoint x: 205, startPoint y: 292, endPoint x: 212, endPoint y: 292, distance: 7.1
click at [205, 292] on span at bounding box center [206, 291] width 8 height 8
click at [203, 288] on input "Always round down" at bounding box center [202, 287] width 1 height 1
radio input "true"
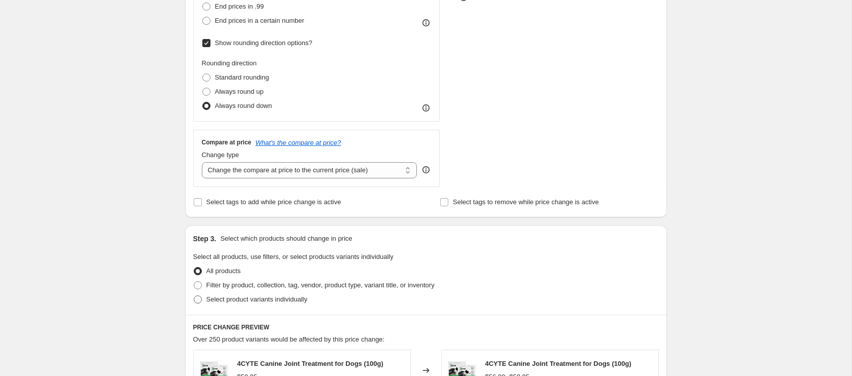
scroll to position [315, 0]
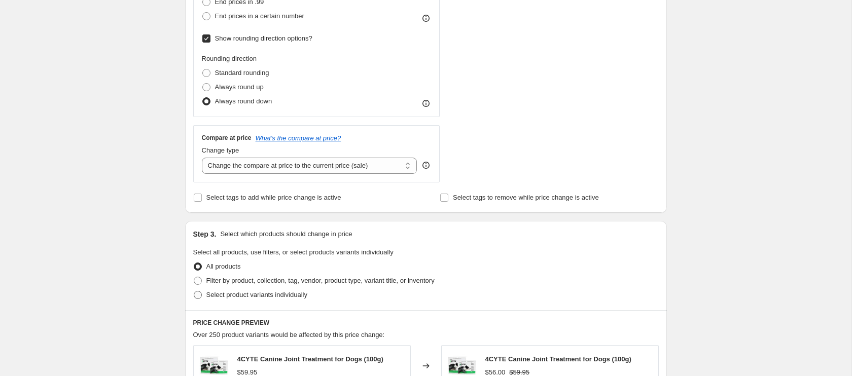
click at [198, 296] on span at bounding box center [198, 295] width 8 height 8
click at [194, 291] on input "Select product variants individually" at bounding box center [194, 291] width 1 height 1
radio input "true"
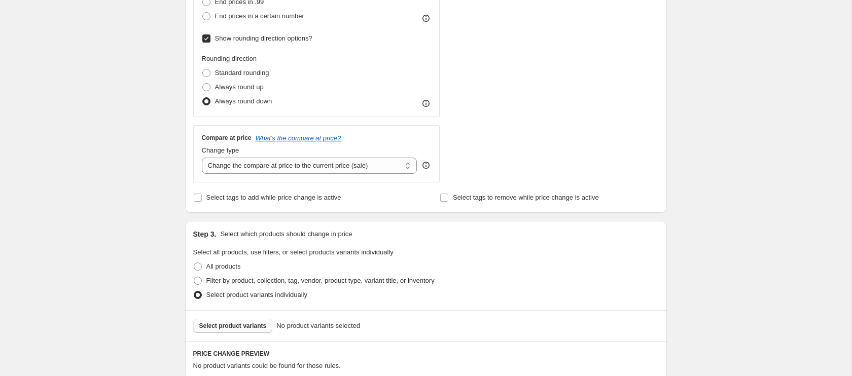
click at [240, 324] on span "Select product variants" at bounding box center [232, 326] width 67 height 8
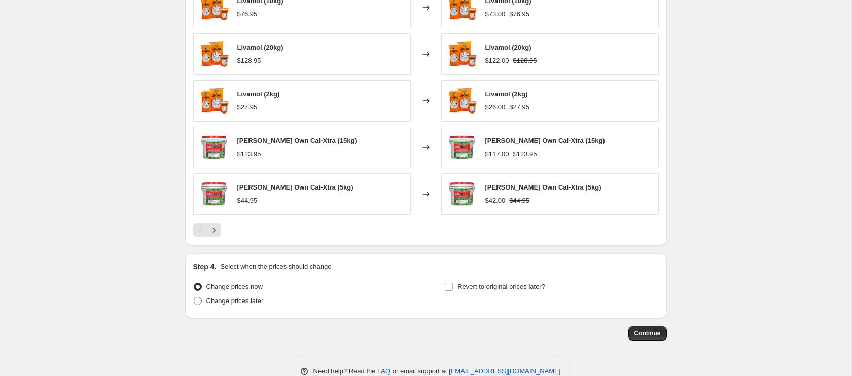
scroll to position [731, 0]
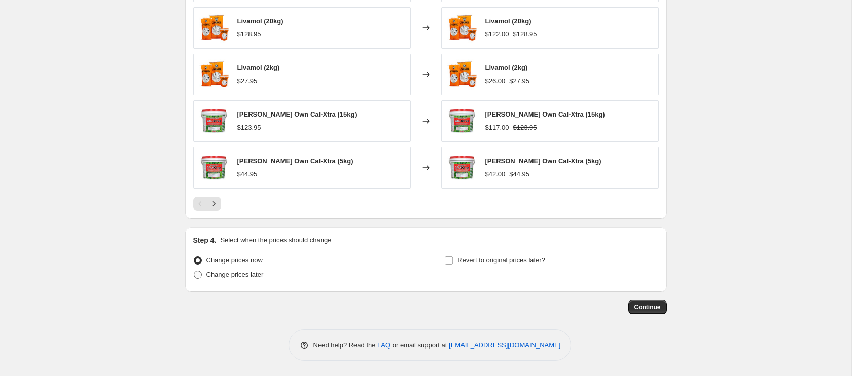
click at [196, 277] on span at bounding box center [198, 275] width 8 height 8
click at [194, 271] on input "Change prices later" at bounding box center [194, 271] width 1 height 1
radio input "true"
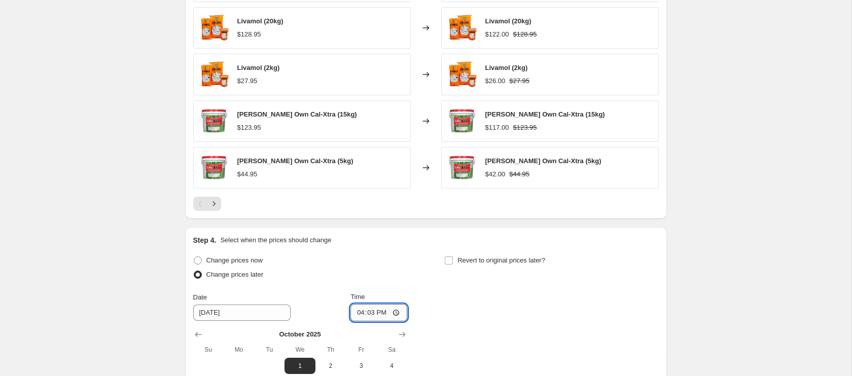
click at [357, 316] on input "16:03" at bounding box center [378, 312] width 57 height 17
type input "00:01"
click at [450, 262] on input "Revert to original prices later?" at bounding box center [449, 260] width 8 height 8
checkbox input "true"
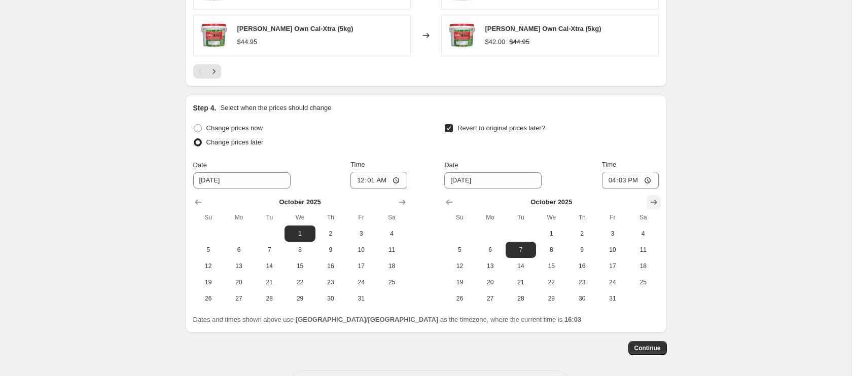
scroll to position [865, 0]
click at [653, 199] on icon "Show next month, November 2025" at bounding box center [653, 201] width 10 height 10
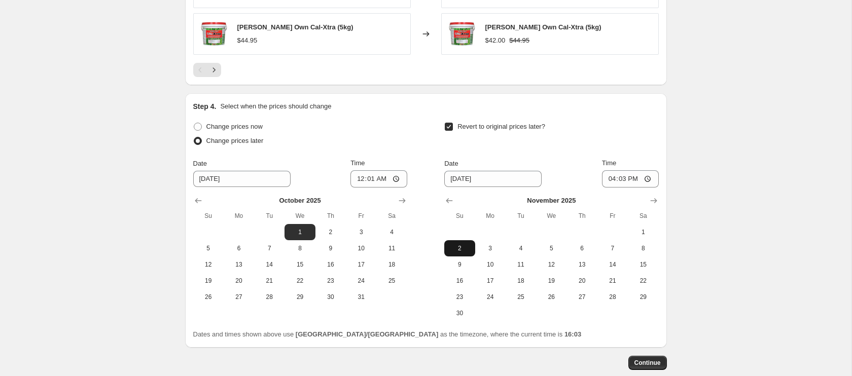
click at [457, 251] on span "2" at bounding box center [459, 248] width 22 height 8
type input "[DATE]"
click at [610, 180] on input "16:03" at bounding box center [630, 178] width 57 height 17
type input "23:59"
click at [647, 363] on span "Continue" at bounding box center [647, 363] width 26 height 8
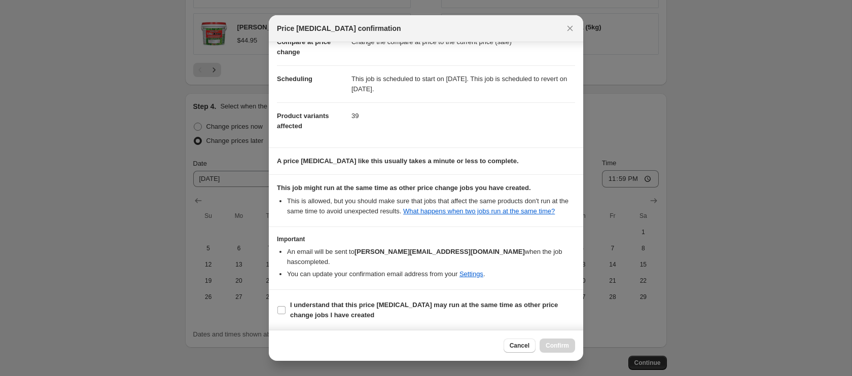
scroll to position [59, 0]
click at [280, 311] on input "I understand that this price [MEDICAL_DATA] may run at the same time as other p…" at bounding box center [281, 310] width 8 height 8
checkbox input "true"
click at [550, 345] on span "Confirm" at bounding box center [556, 346] width 23 height 8
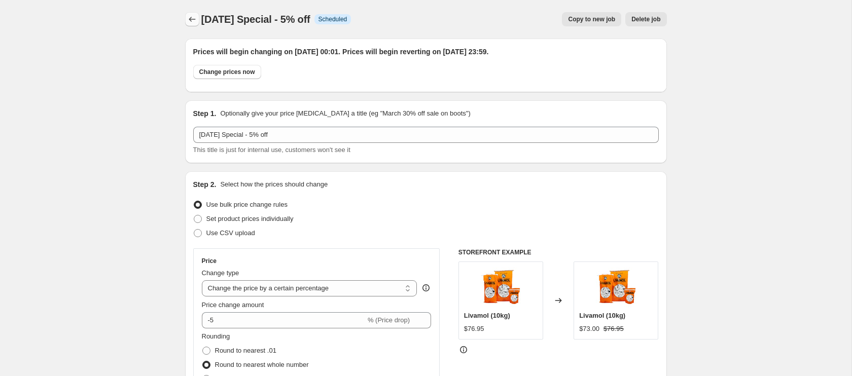
click at [195, 18] on icon "Price change jobs" at bounding box center [192, 19] width 10 height 10
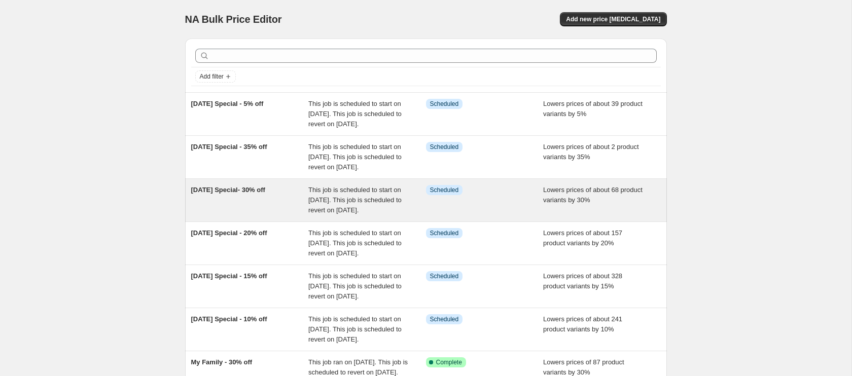
click at [361, 214] on span "This job is scheduled to start on [DATE]. This job is scheduled to revert on [D…" at bounding box center [354, 200] width 93 height 28
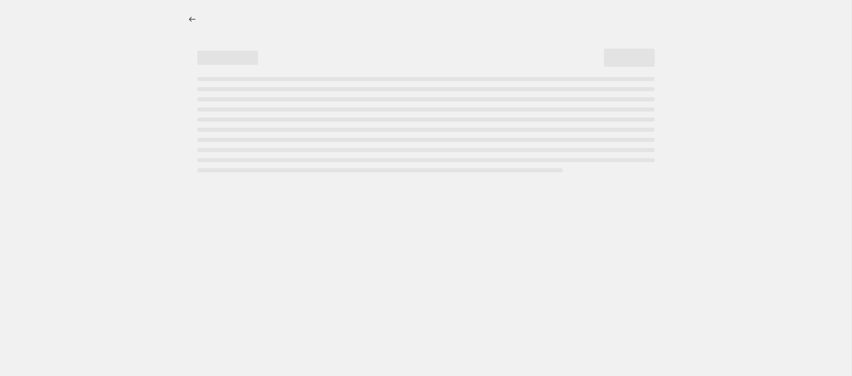
select select "percentage"
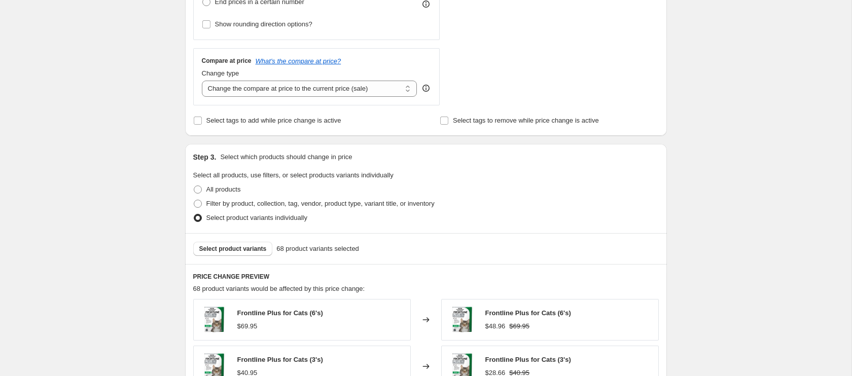
scroll to position [397, 0]
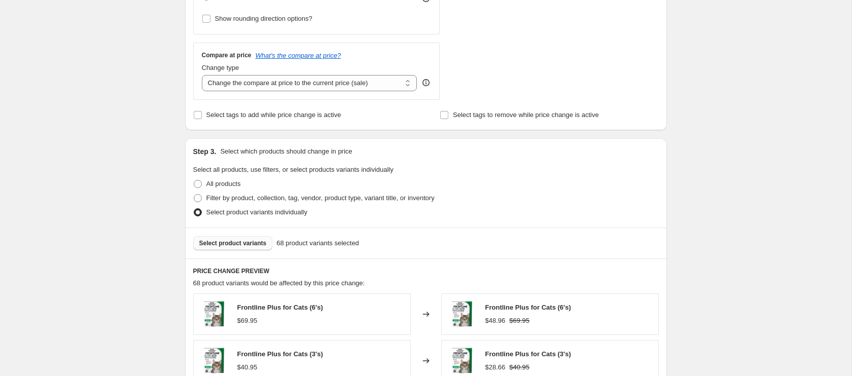
click at [257, 243] on span "Select product variants" at bounding box center [232, 243] width 67 height 8
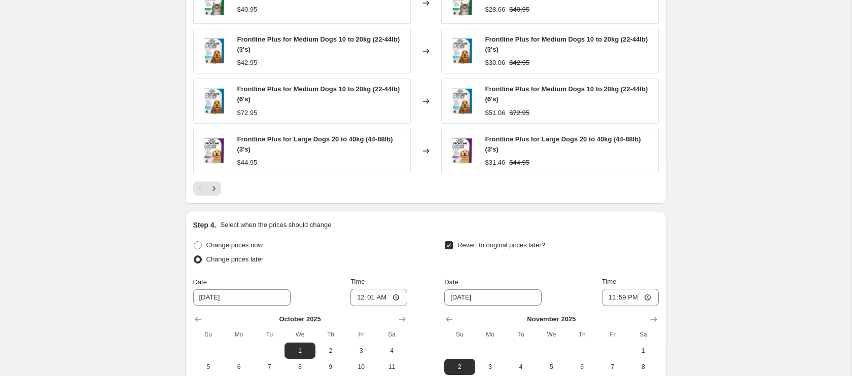
scroll to position [757, 0]
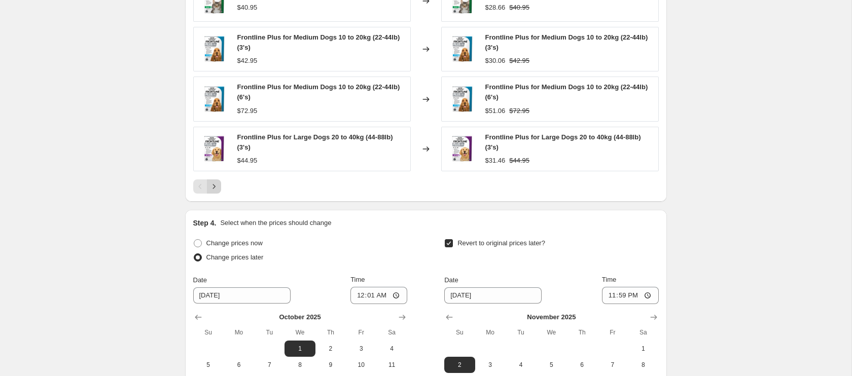
click at [214, 188] on icon "Next" at bounding box center [214, 186] width 10 height 10
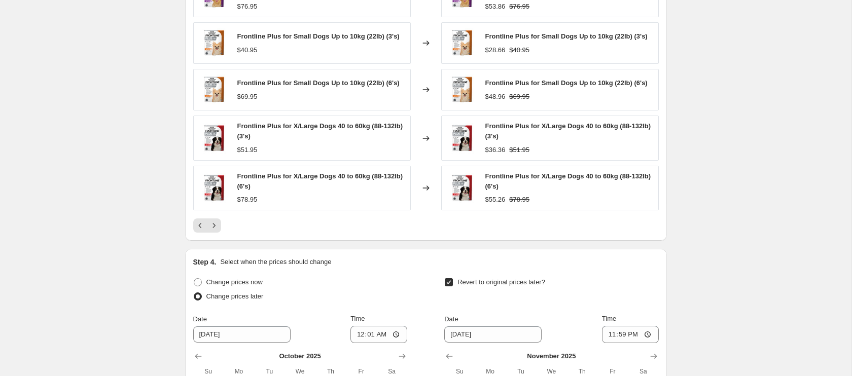
scroll to position [721, 0]
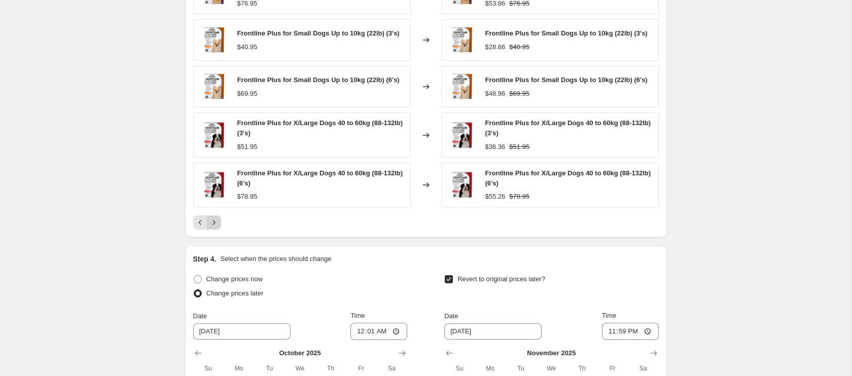
click at [215, 228] on icon "Next" at bounding box center [214, 222] width 10 height 10
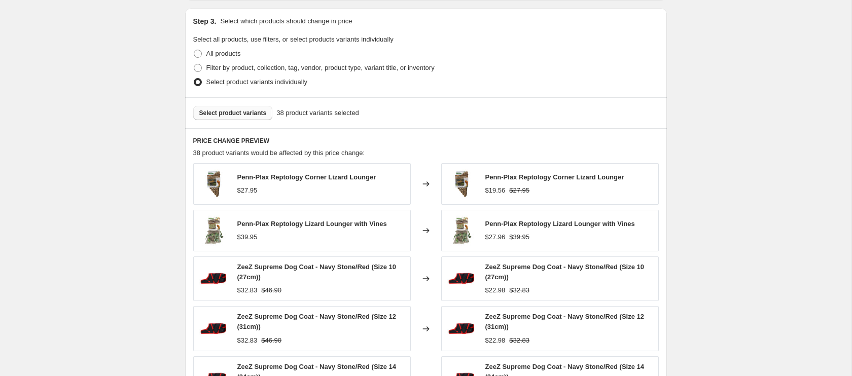
scroll to position [525, 0]
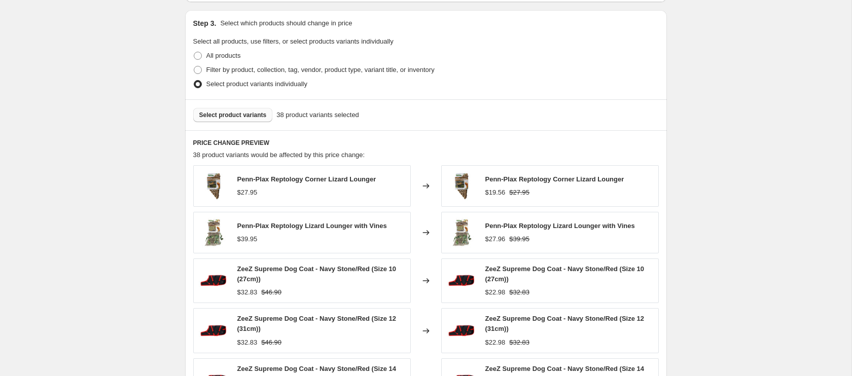
click at [257, 117] on span "Select product variants" at bounding box center [232, 115] width 67 height 8
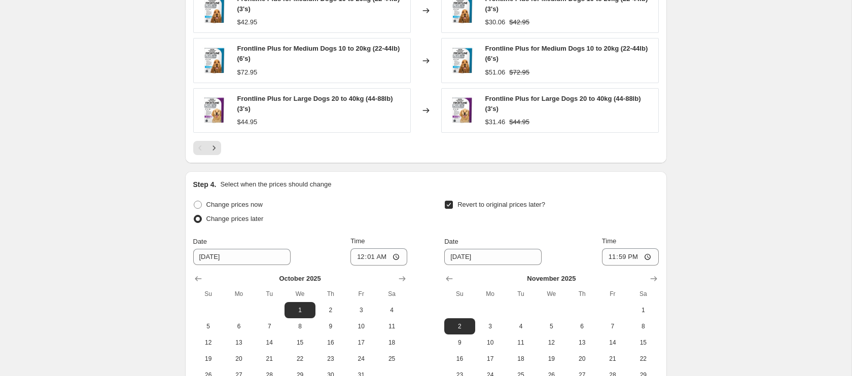
scroll to position [797, 0]
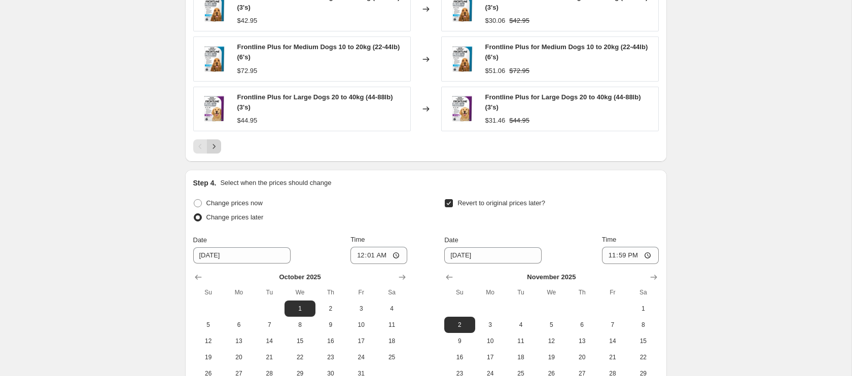
click at [217, 148] on icon "Next" at bounding box center [214, 146] width 10 height 10
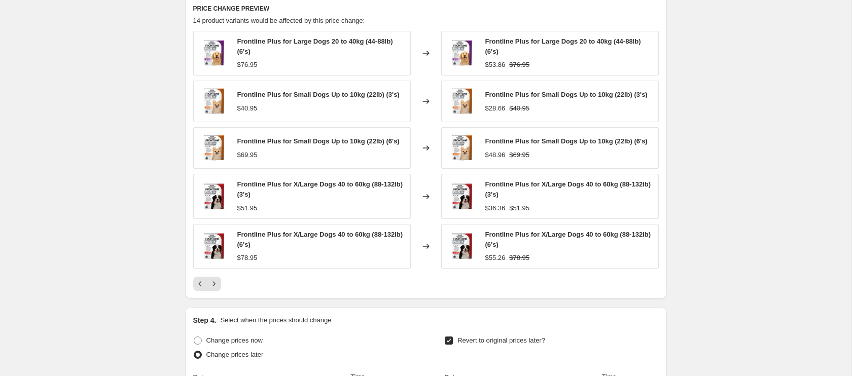
scroll to position [656, 0]
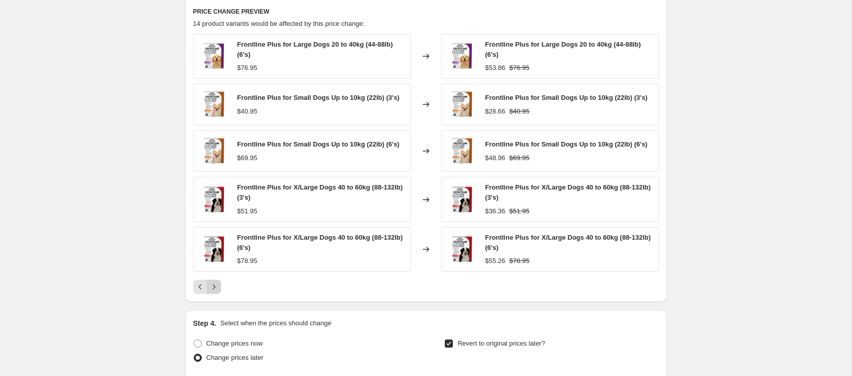
click at [215, 292] on icon "Next" at bounding box center [214, 287] width 10 height 10
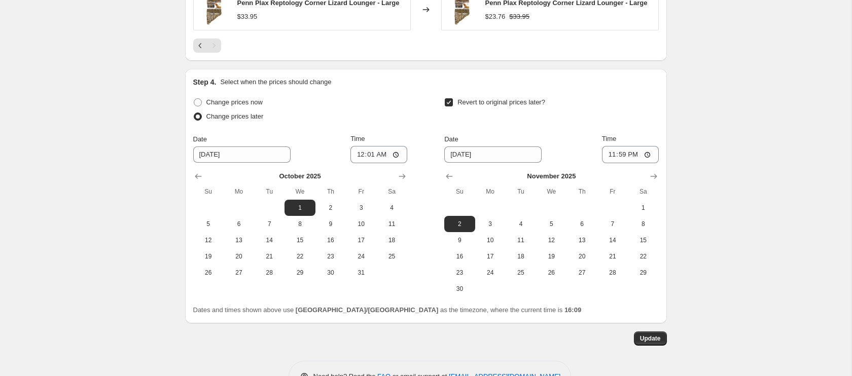
scroll to position [876, 0]
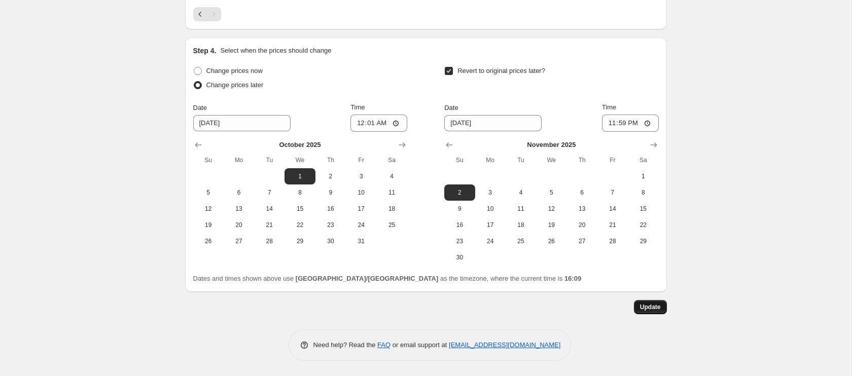
click at [654, 310] on span "Update" at bounding box center [650, 307] width 21 height 8
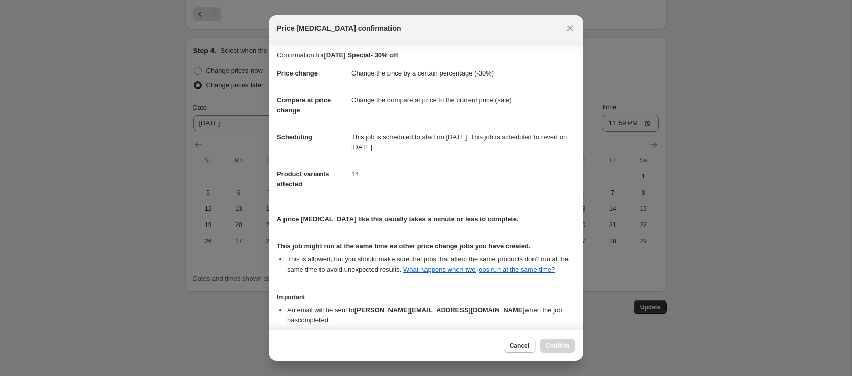
scroll to position [59, 0]
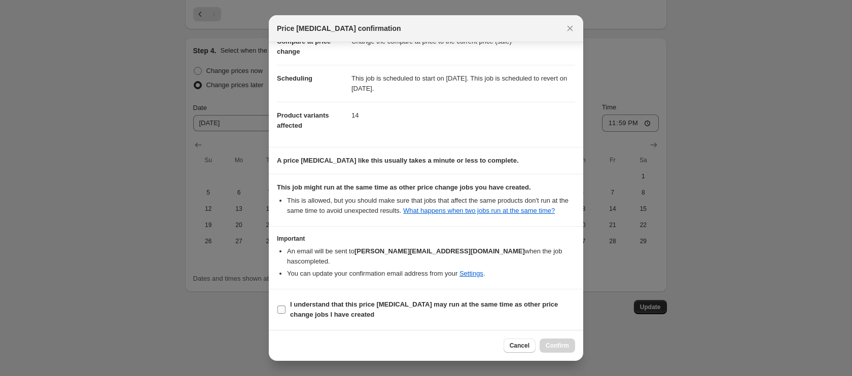
click at [283, 311] on input "I understand that this price [MEDICAL_DATA] may run at the same time as other p…" at bounding box center [281, 310] width 8 height 8
checkbox input "true"
click at [557, 346] on span "Confirm" at bounding box center [556, 346] width 23 height 8
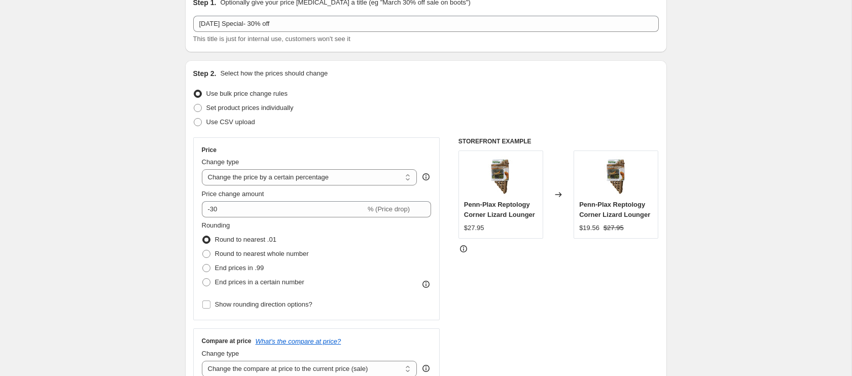
scroll to position [0, 0]
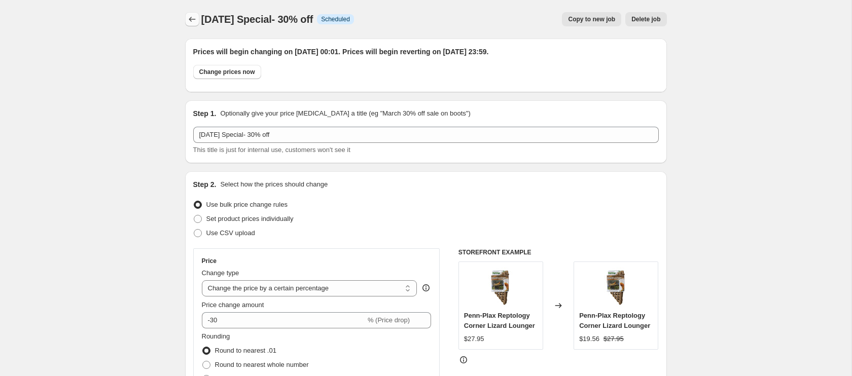
click at [191, 23] on icon "Price change jobs" at bounding box center [192, 19] width 10 height 10
